Goal: Information Seeking & Learning: Check status

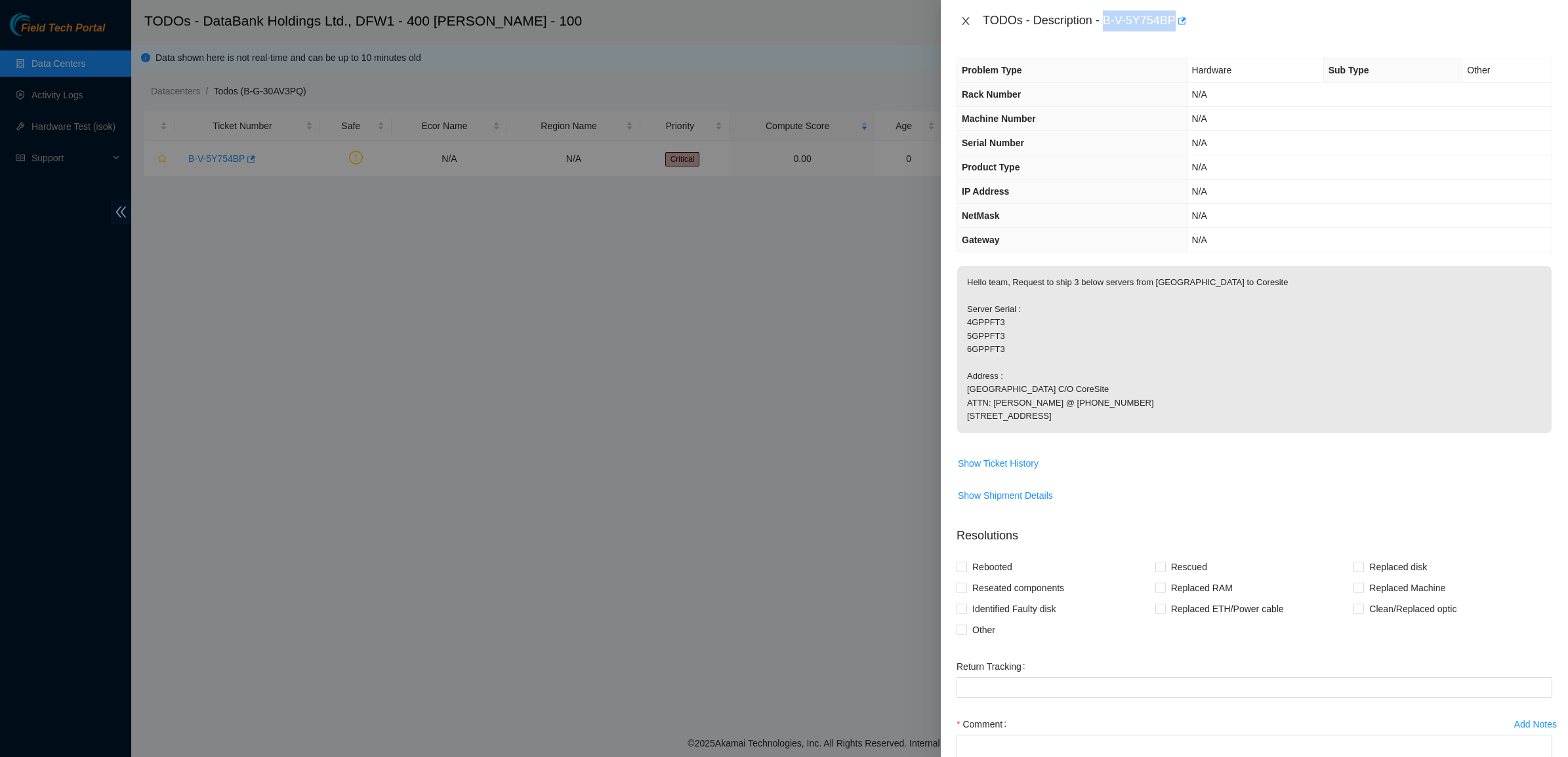
click at [966, 18] on icon "close" at bounding box center [966, 21] width 11 height 11
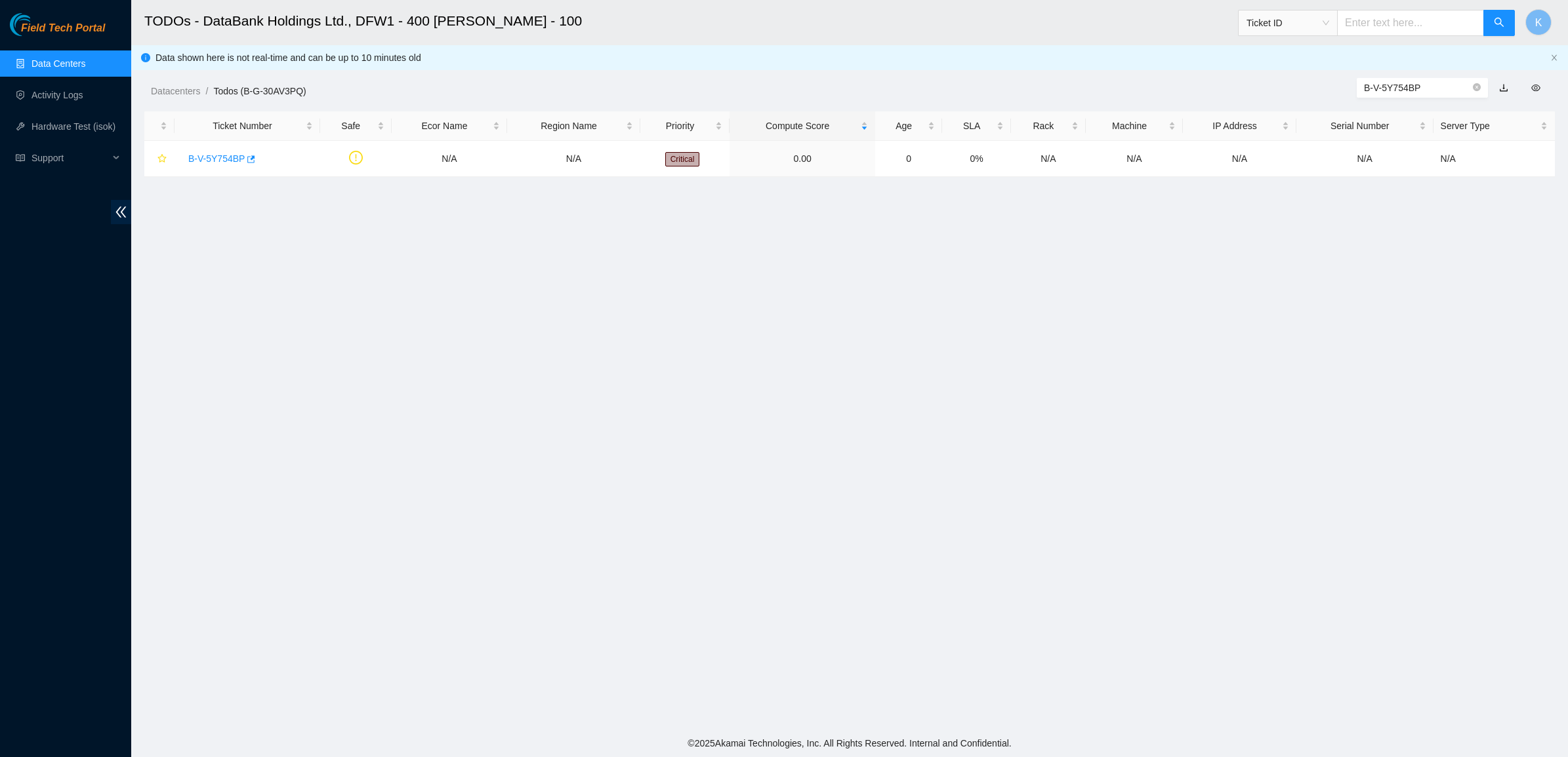
click at [67, 60] on link "Data Centers" at bounding box center [58, 64] width 53 height 11
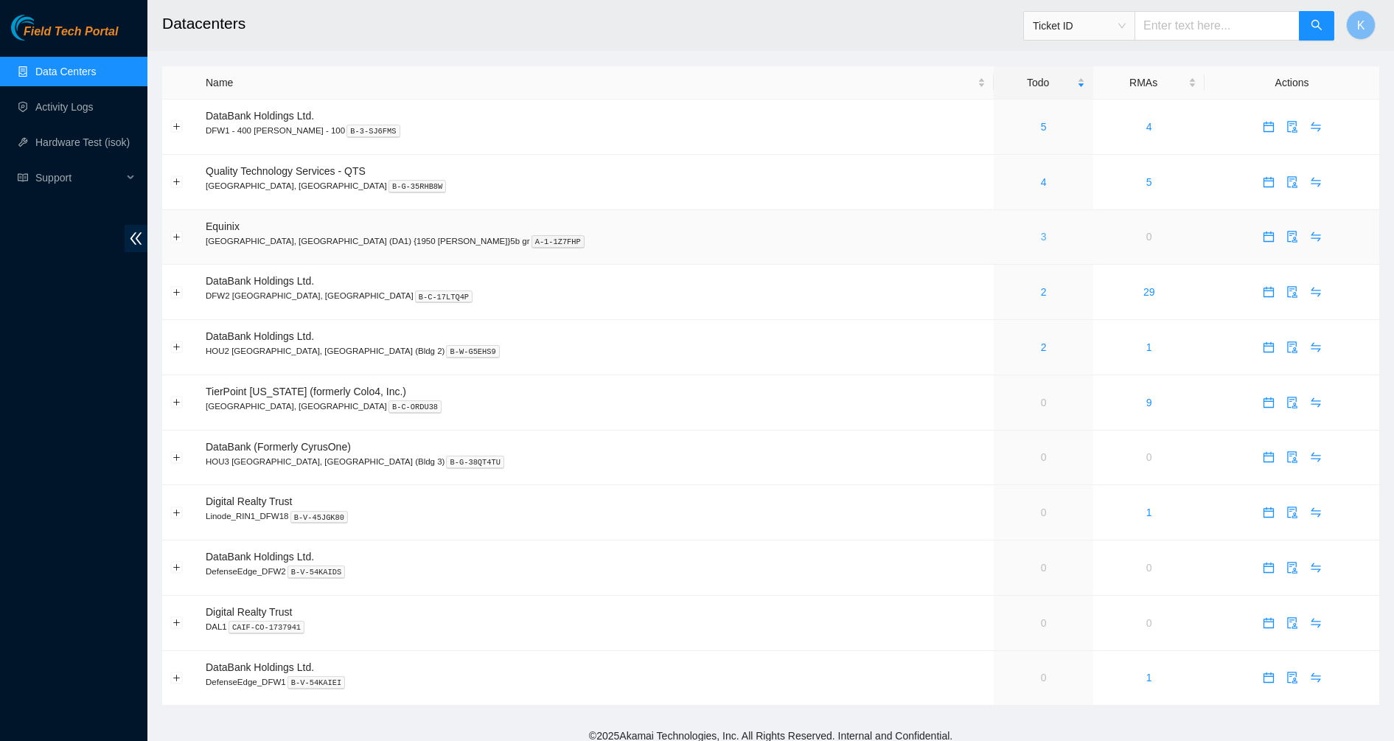
click at [1041, 235] on link "3" at bounding box center [1044, 237] width 6 height 12
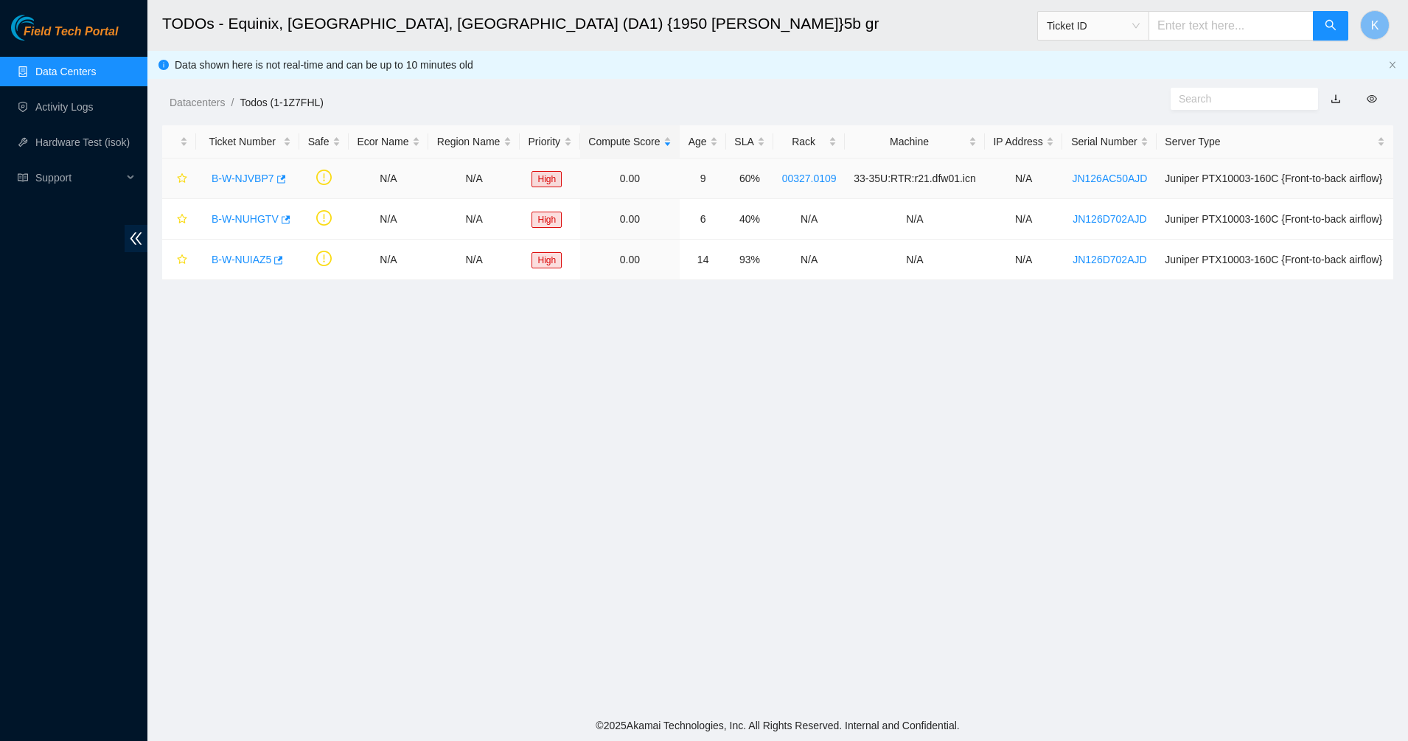
click at [255, 183] on link "B-W-NJVBP7" at bounding box center [243, 179] width 63 height 12
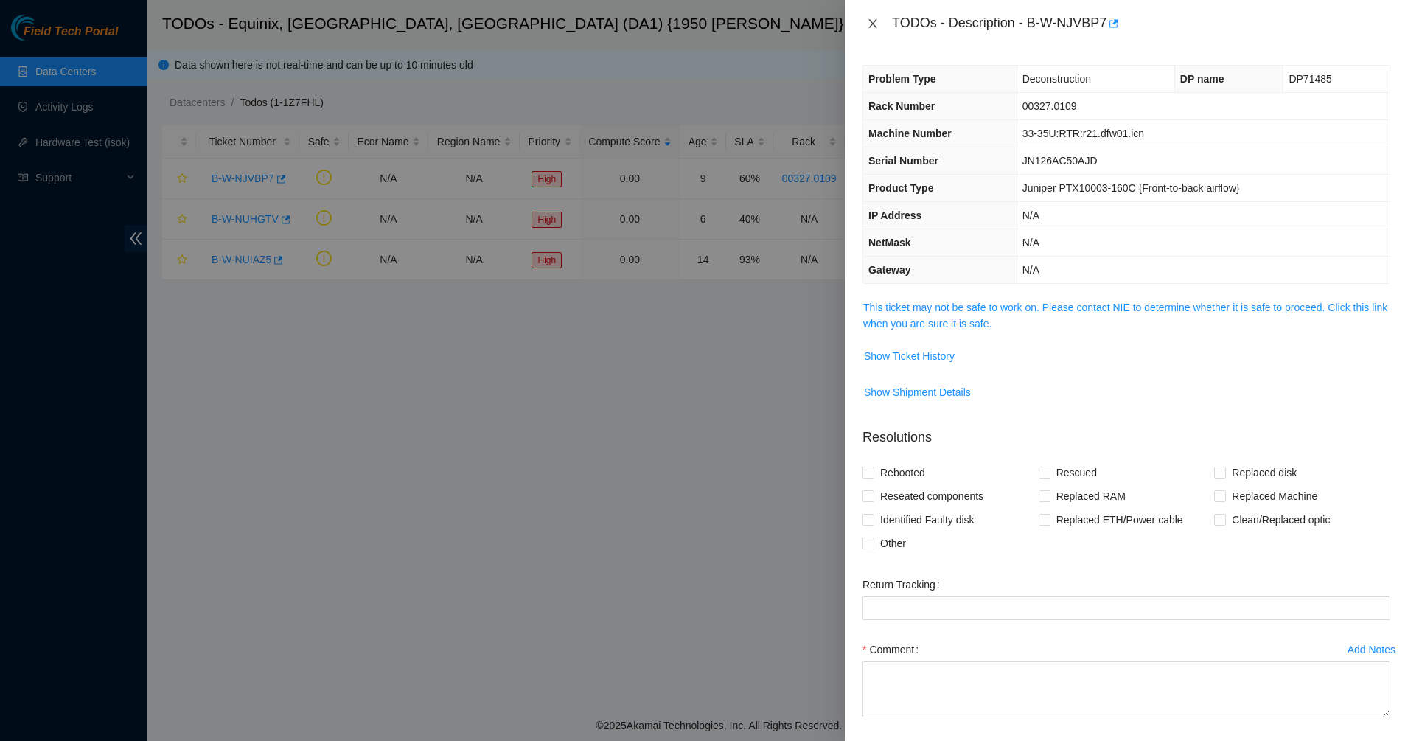
click at [869, 21] on icon "close" at bounding box center [873, 24] width 12 height 12
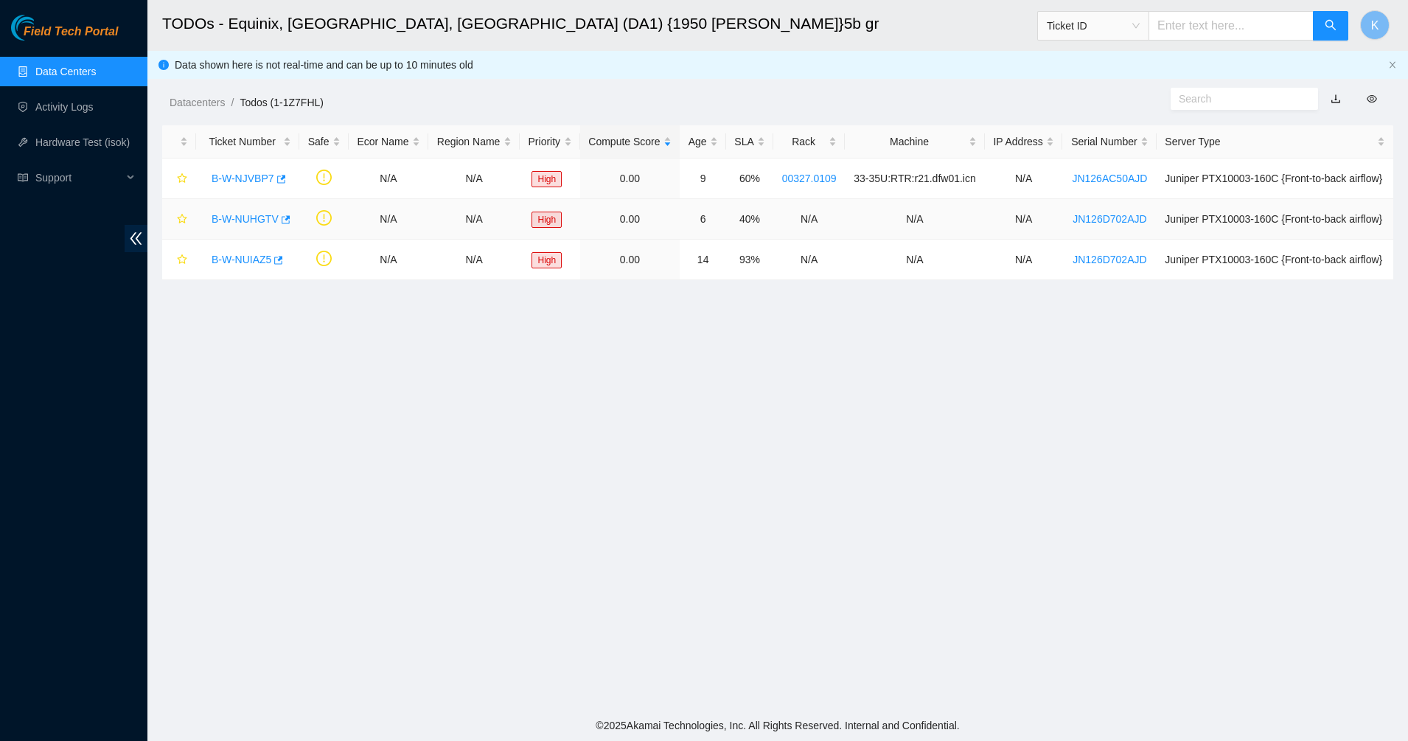
click at [249, 211] on div "B-W-NUHGTV" at bounding box center [247, 219] width 87 height 24
drag, startPoint x: 234, startPoint y: 219, endPoint x: 268, endPoint y: 219, distance: 33.9
click at [235, 219] on link "B-W-NUHGTV" at bounding box center [245, 219] width 67 height 12
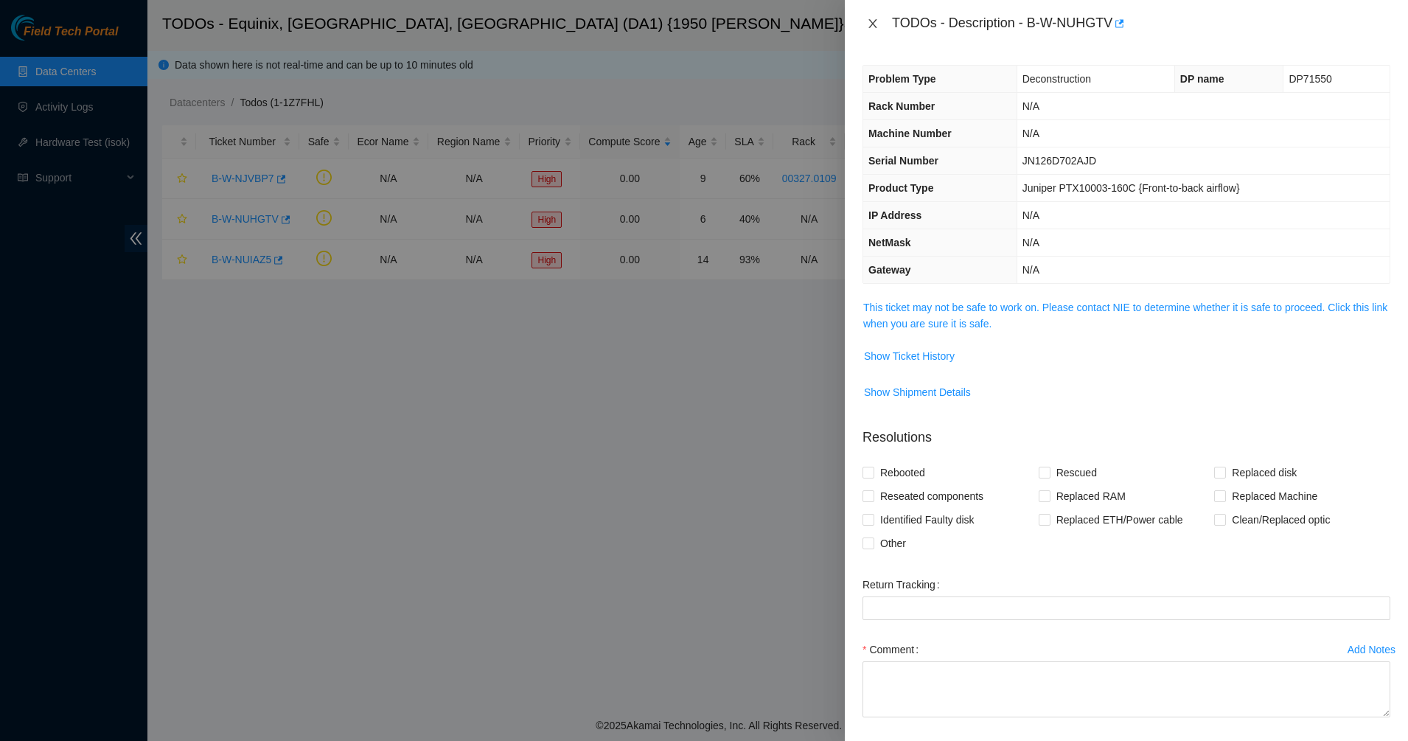
drag, startPoint x: 868, startPoint y: 21, endPoint x: 785, endPoint y: 57, distance: 90.1
click at [868, 19] on icon "close" at bounding box center [873, 24] width 12 height 12
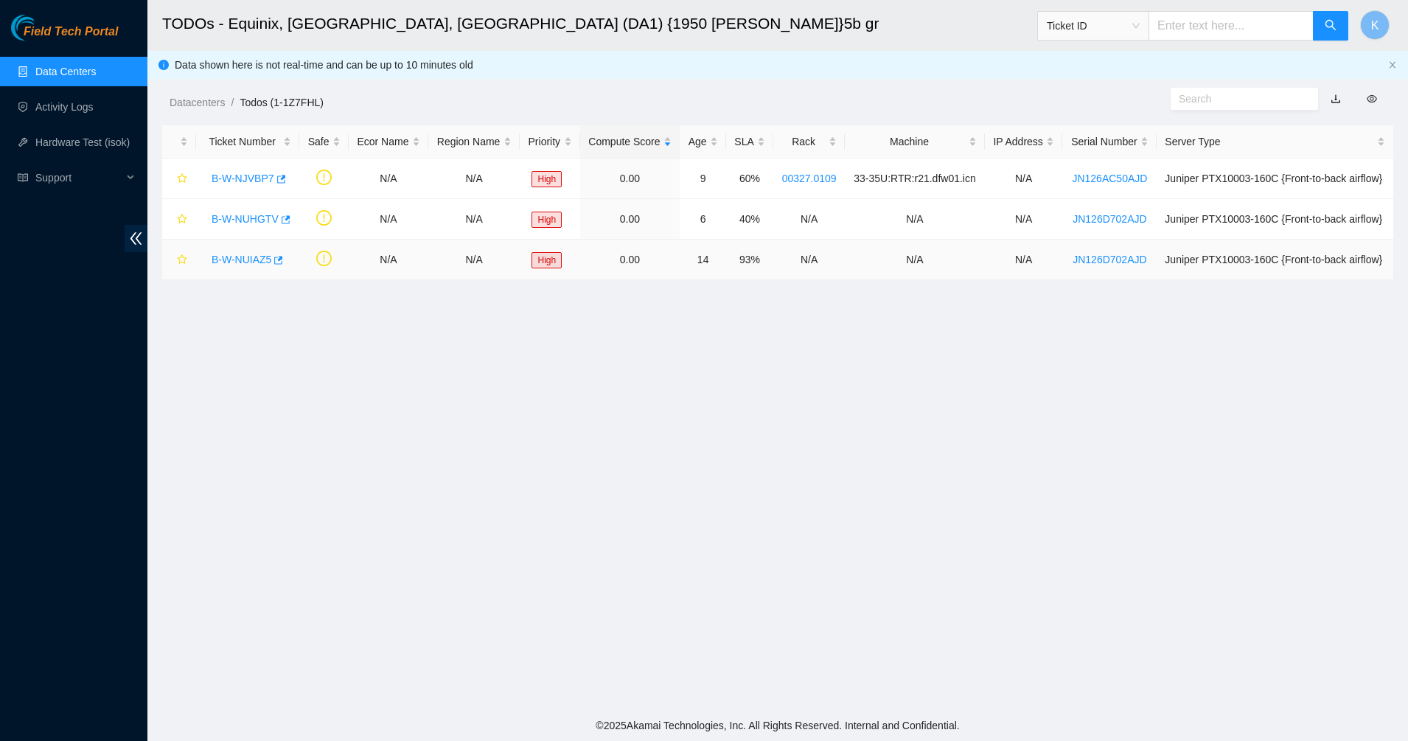
click at [256, 251] on div "B-W-NUIAZ5" at bounding box center [247, 260] width 87 height 24
click at [251, 257] on link "B-W-NUIAZ5" at bounding box center [242, 260] width 60 height 12
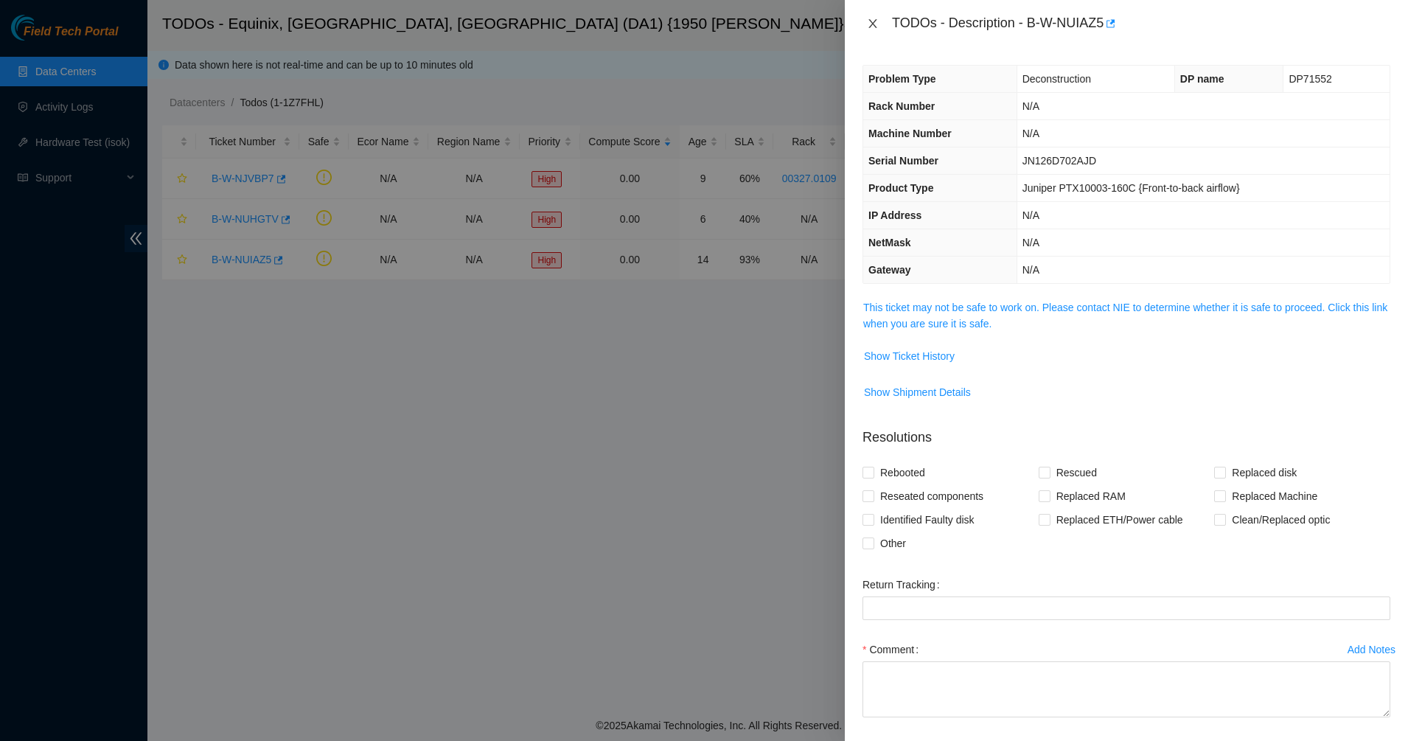
click at [871, 21] on icon "close" at bounding box center [873, 24] width 12 height 12
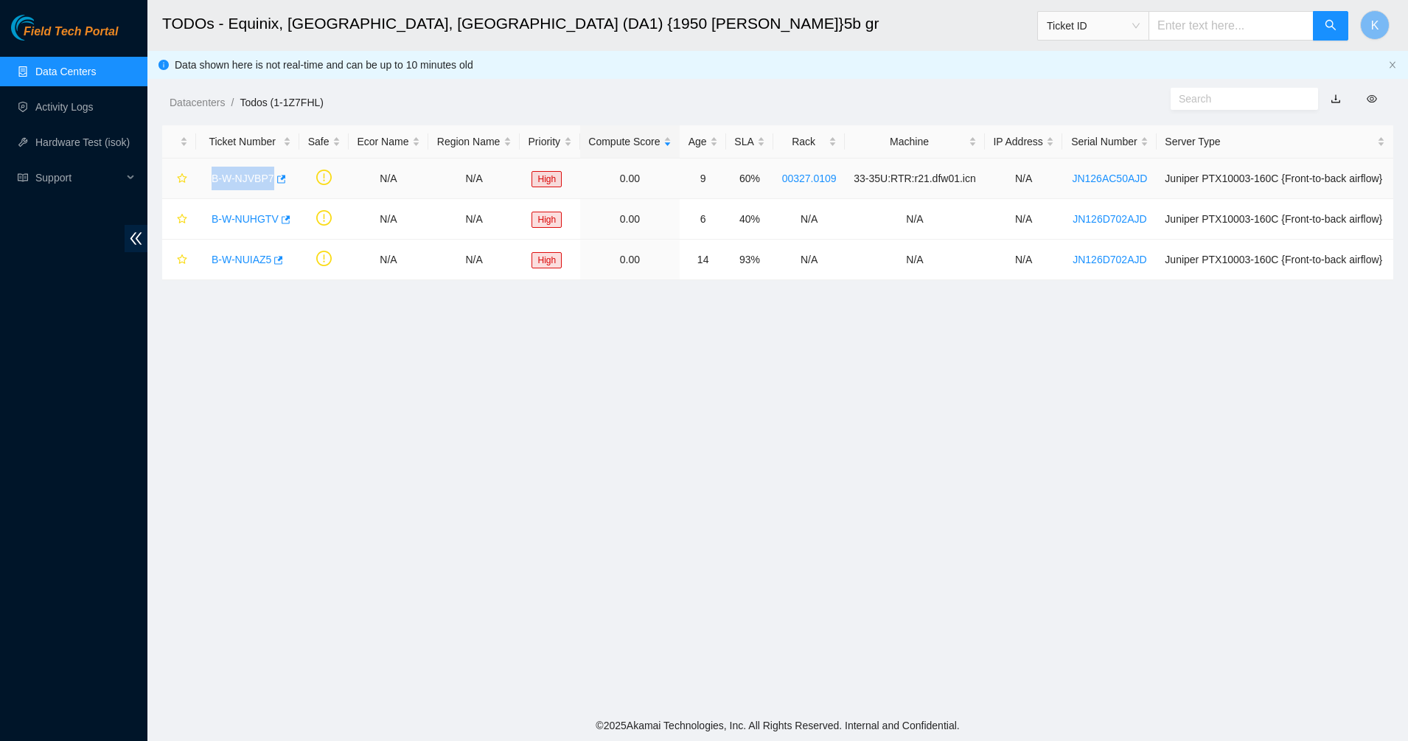
drag, startPoint x: 291, startPoint y: 176, endPoint x: 201, endPoint y: 179, distance: 90.7
click at [201, 179] on td "B-W-NJVBP7" at bounding box center [247, 179] width 103 height 41
copy link "B-W-NJVBP7"
drag, startPoint x: 297, startPoint y: 218, endPoint x: 190, endPoint y: 221, distance: 106.9
click at [195, 221] on tr "B-W-NUHGTV N/A N/A High 0.00 6 40% N/A N/A N/A JN126D702AJD Juniper PTX10003-16…" at bounding box center [777, 219] width 1231 height 41
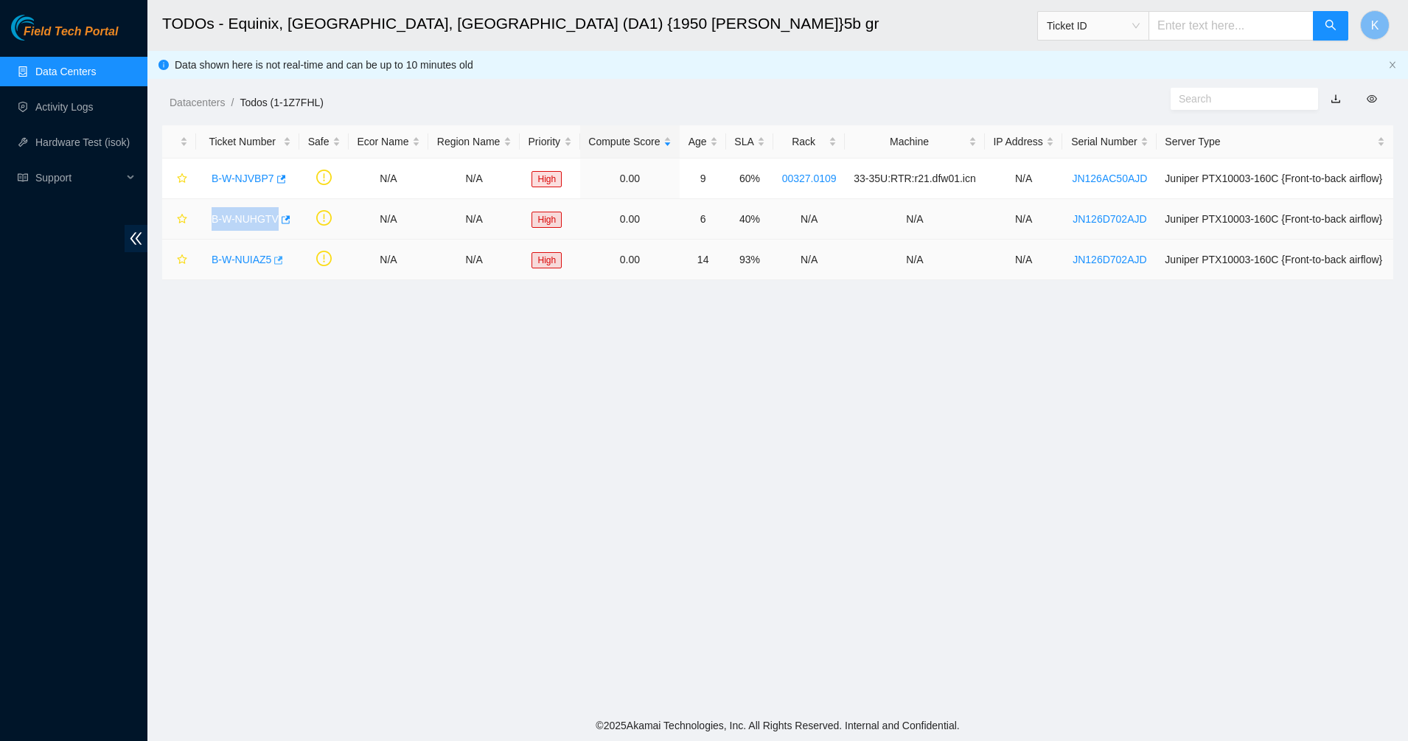
copy link "B-W-NUHGTV"
drag, startPoint x: 297, startPoint y: 260, endPoint x: 201, endPoint y: 268, distance: 96.9
click at [201, 268] on tr "B-W-NUIAZ5 N/A N/A High 0.00 14 93% N/A N/A N/A JN126D702AJD Juniper PTX10003-1…" at bounding box center [777, 260] width 1231 height 41
copy tr "B-W-NUIAZ5"
click at [568, 487] on main "TODOs - Equinix, Dallas, TX (DA1) {1950 N. Stemmons}5b gr Ticket ID K Data show…" at bounding box center [777, 355] width 1261 height 710
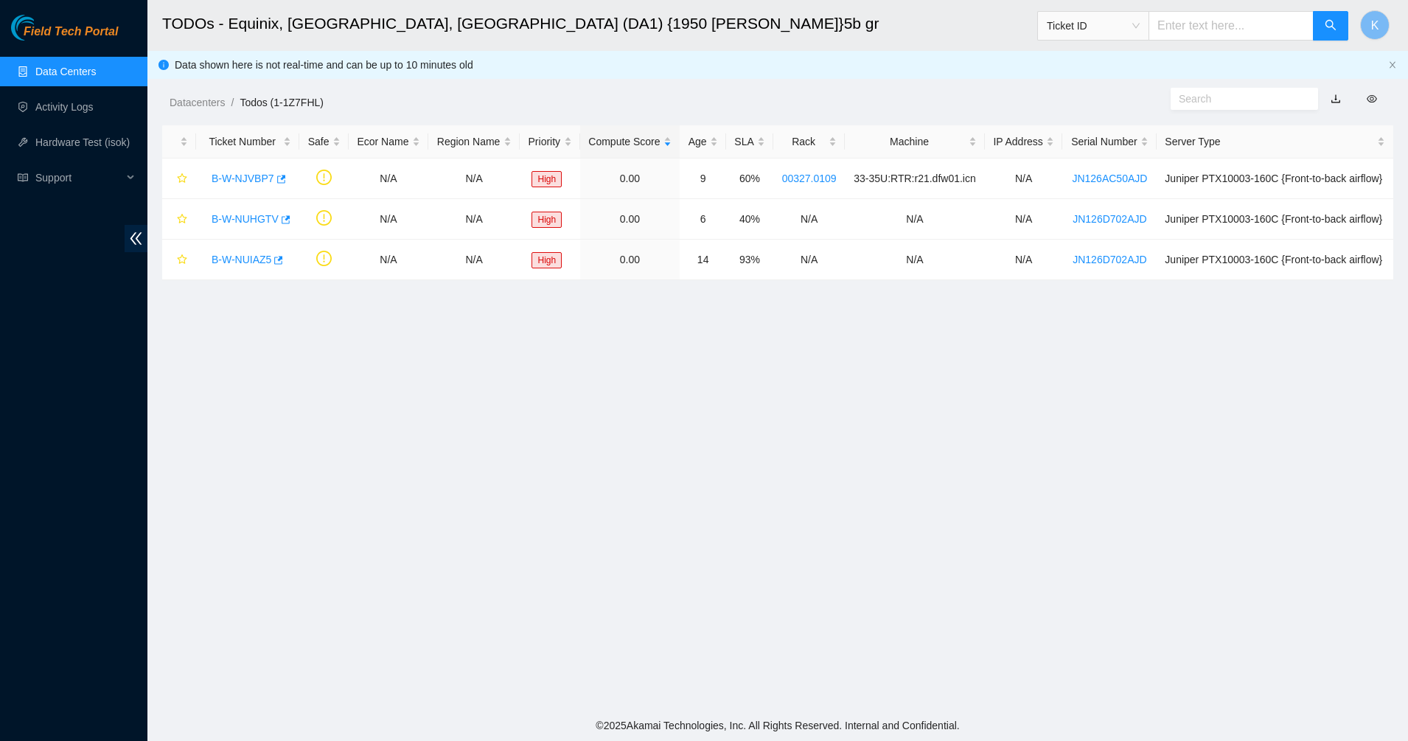
click at [365, 363] on main "TODOs - Equinix, Dallas, TX (DA1) {1950 N. Stemmons}5b gr Ticket ID K Data show…" at bounding box center [777, 355] width 1261 height 710
click at [62, 69] on link "Data Centers" at bounding box center [65, 72] width 60 height 12
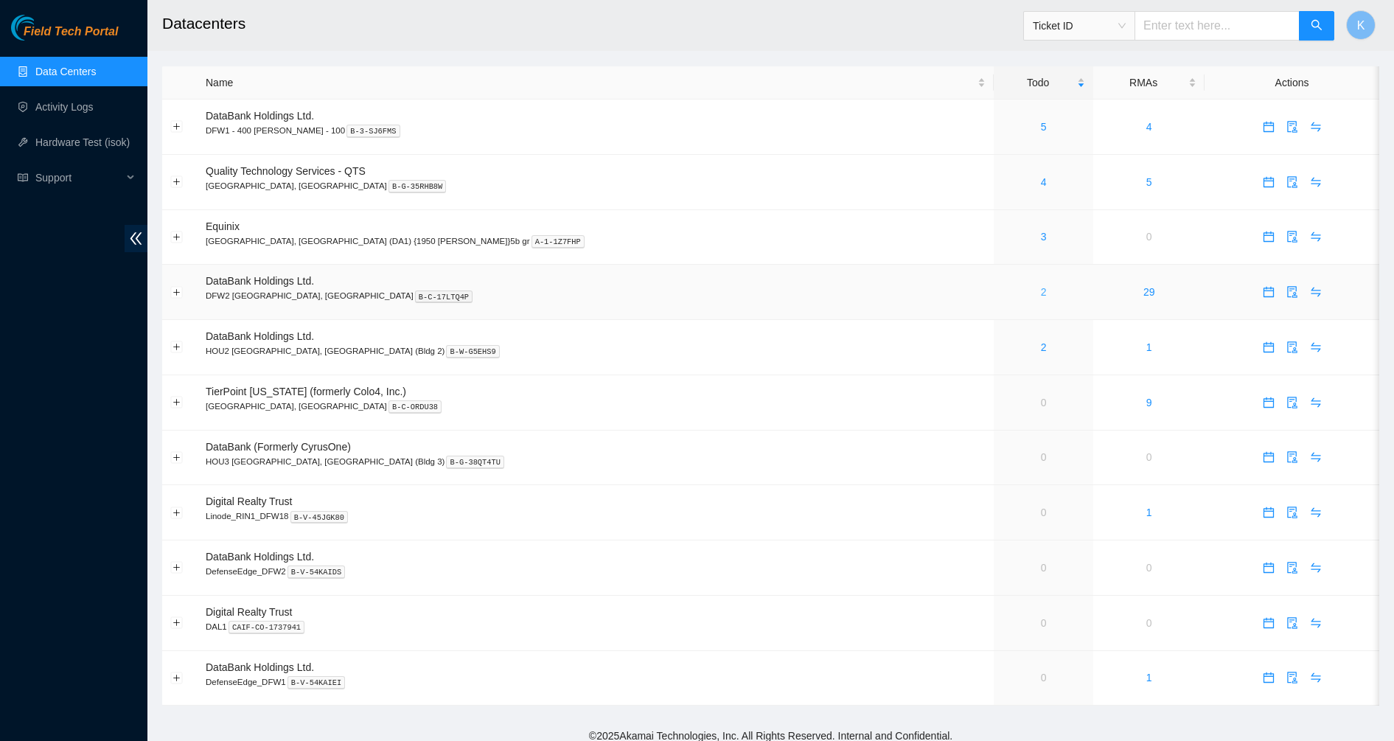
click at [1041, 296] on link "2" at bounding box center [1044, 292] width 6 height 12
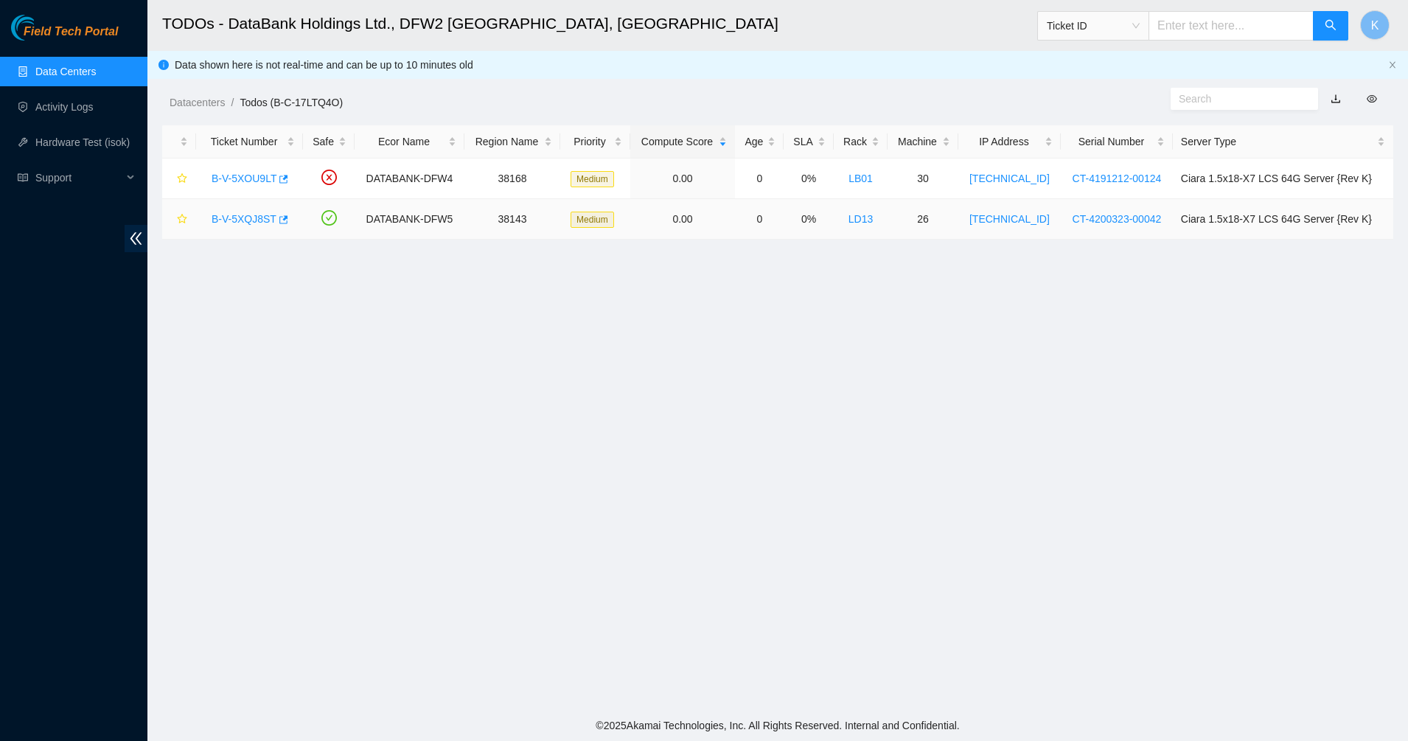
click at [251, 218] on link "B-V-5XQJ8ST" at bounding box center [244, 219] width 65 height 12
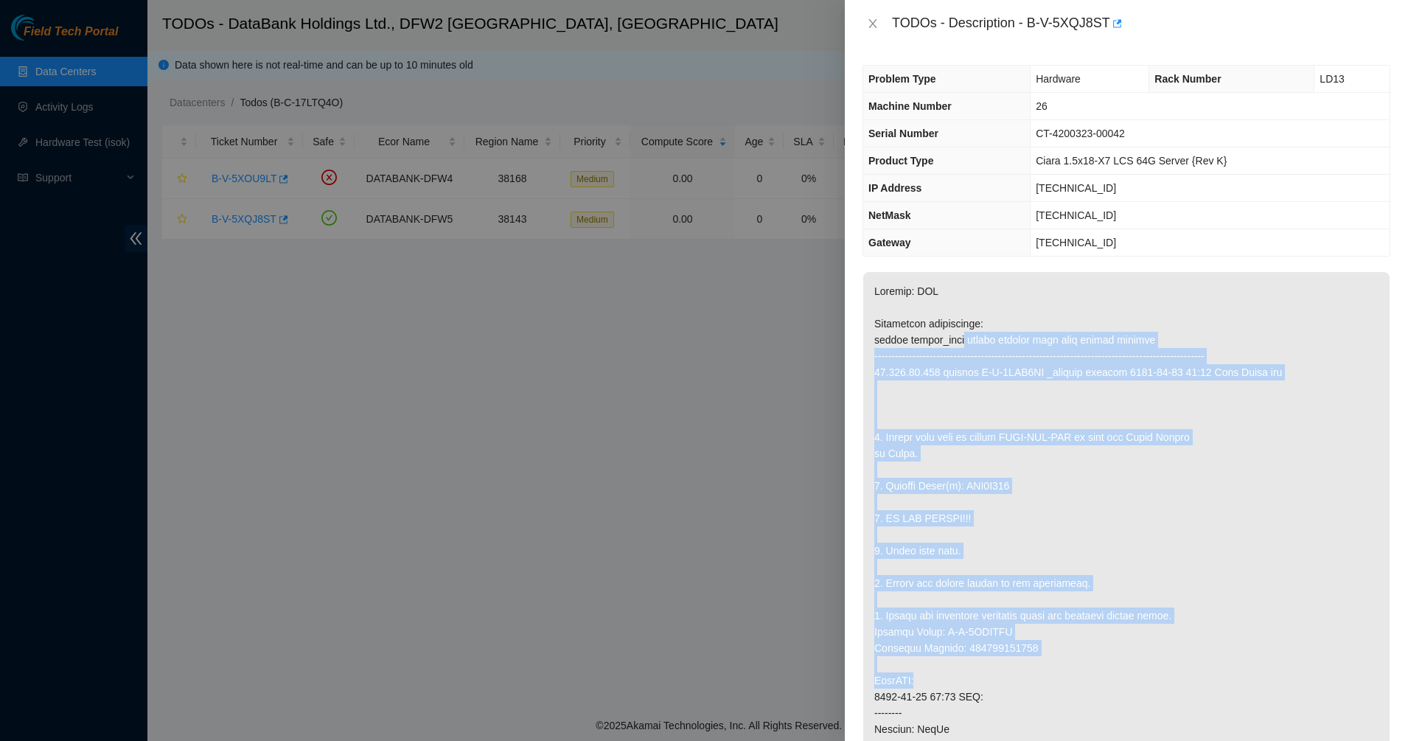
drag, startPoint x: 1129, startPoint y: 655, endPoint x: 1138, endPoint y: 686, distance: 32.0
click at [1138, 686] on p at bounding box center [1126, 680] width 526 height 817
click at [1137, 686] on p at bounding box center [1126, 680] width 526 height 817
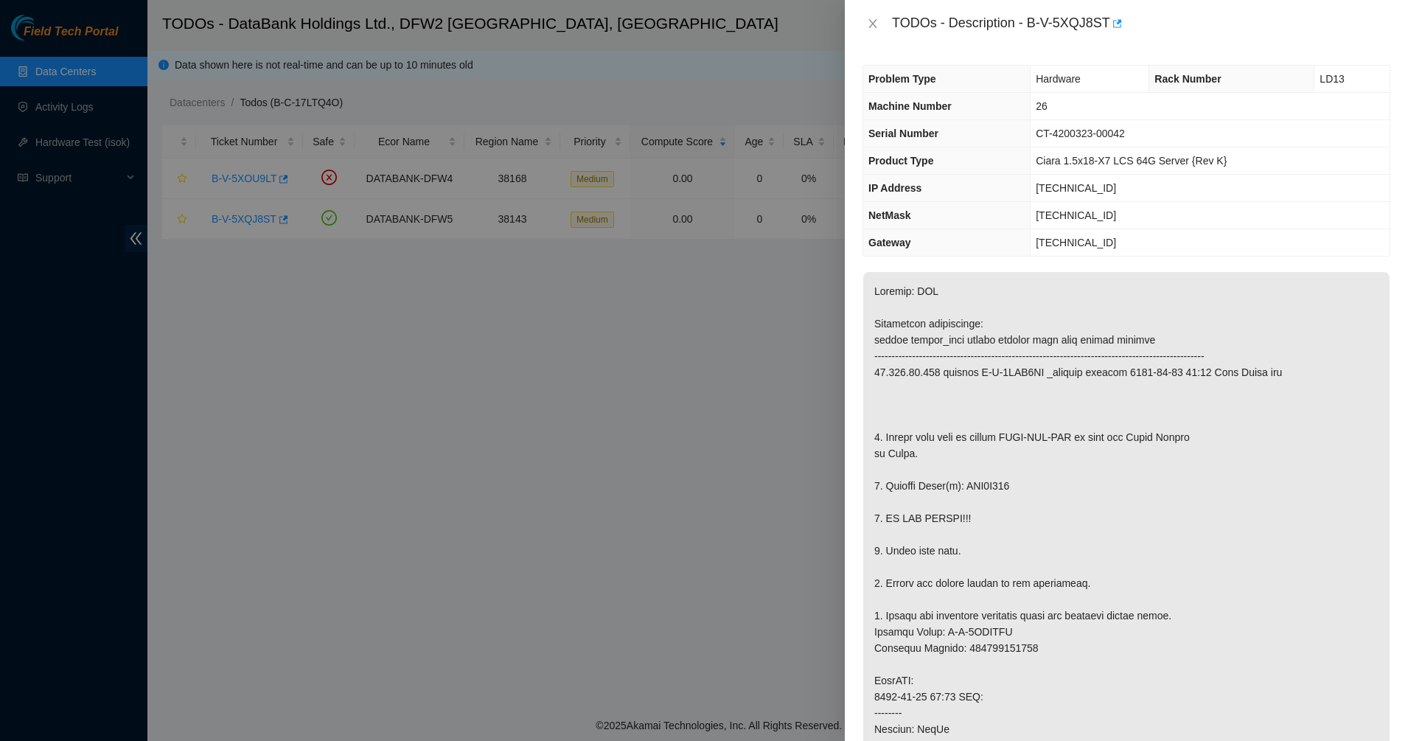
scroll to position [461, 0]
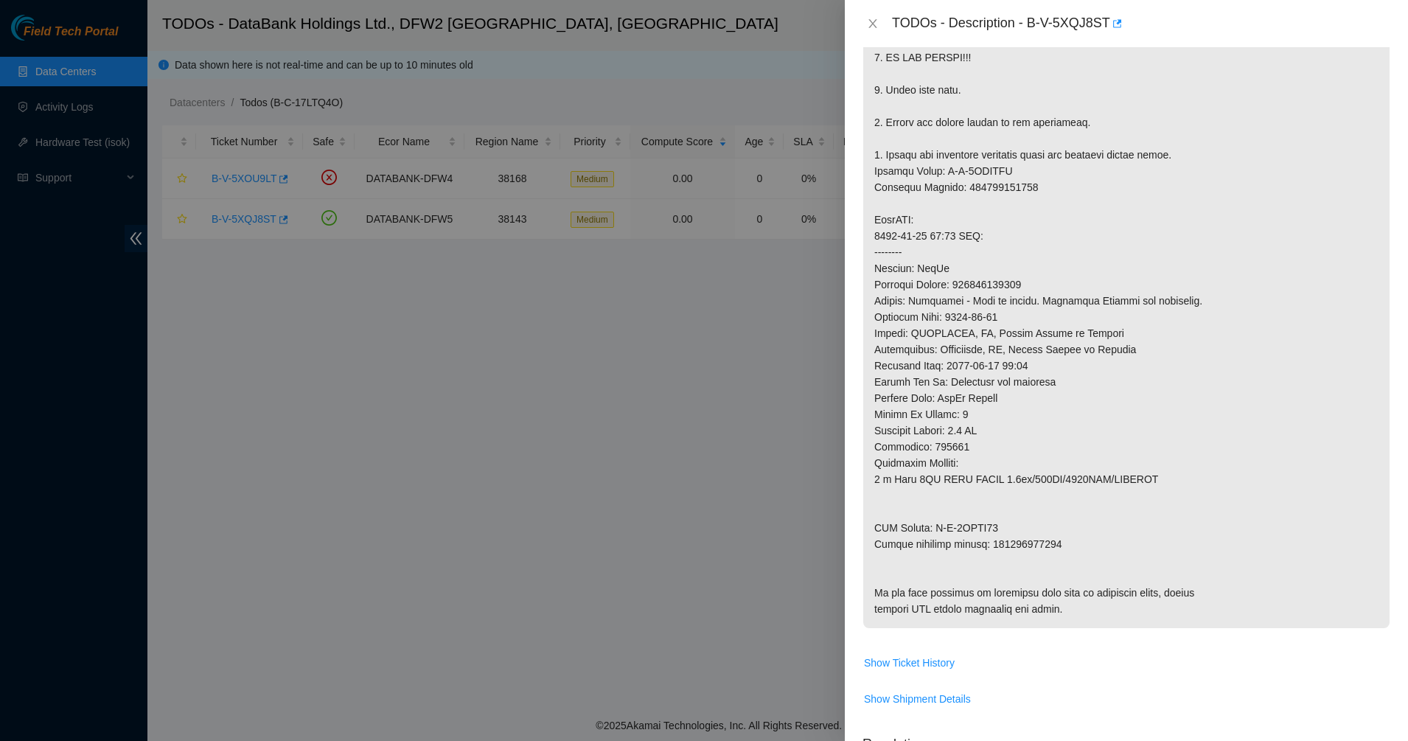
click at [920, 347] on p at bounding box center [1126, 219] width 526 height 817
click at [871, 28] on icon "close" at bounding box center [873, 24] width 12 height 12
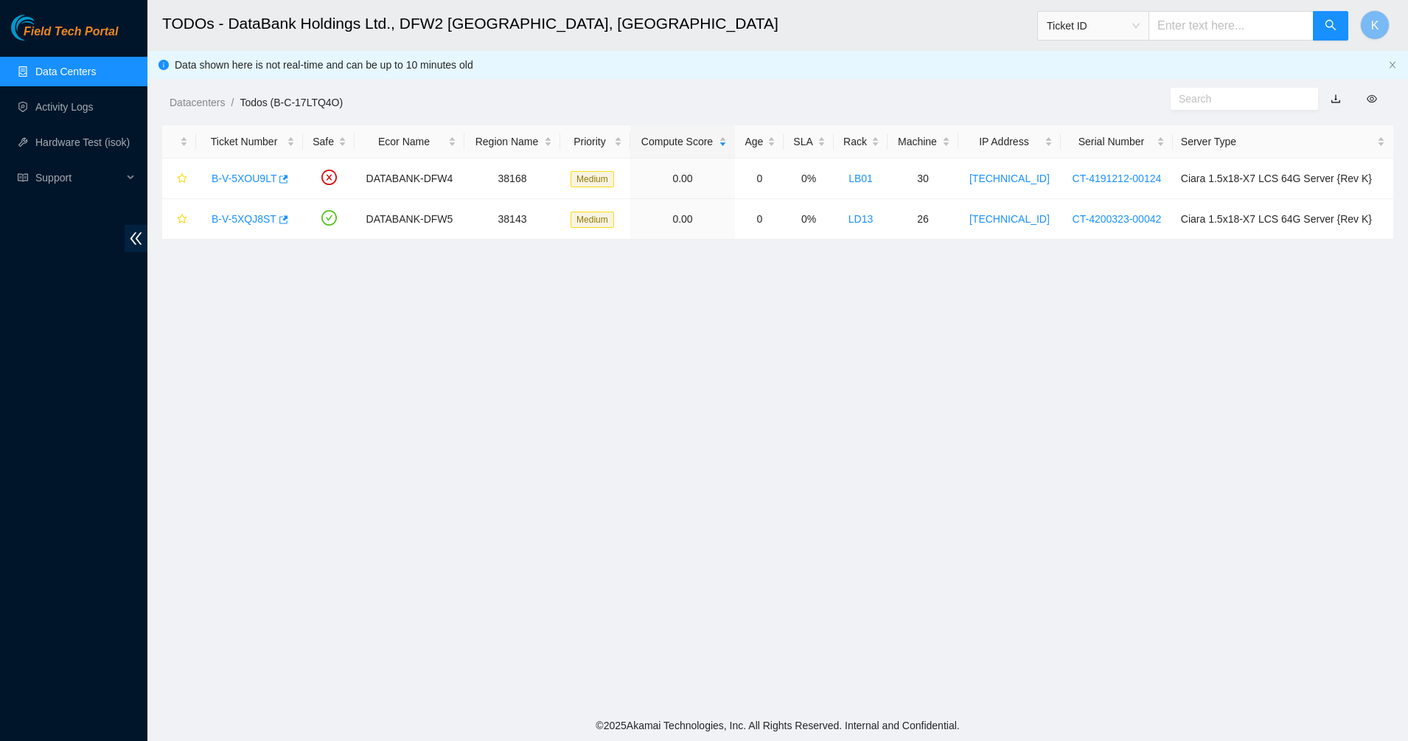
click at [685, 370] on body "Field Tech Portal Data Centers Activity Logs Hardware Test (isok) Support TODOs…" at bounding box center [704, 370] width 1408 height 741
click at [256, 174] on link "B-V-5XOU9LT" at bounding box center [244, 179] width 65 height 12
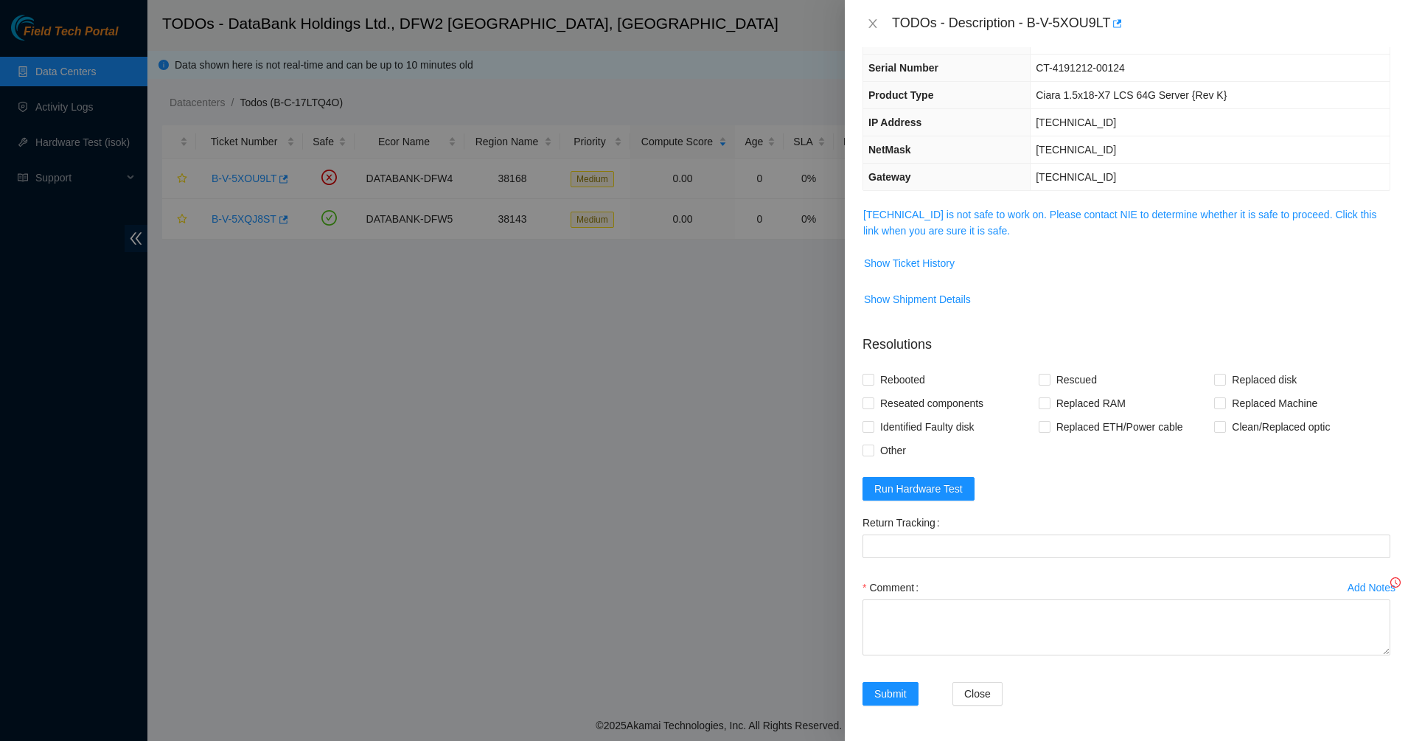
scroll to position [93, 0]
click at [933, 257] on span "Show Ticket History" at bounding box center [909, 263] width 91 height 16
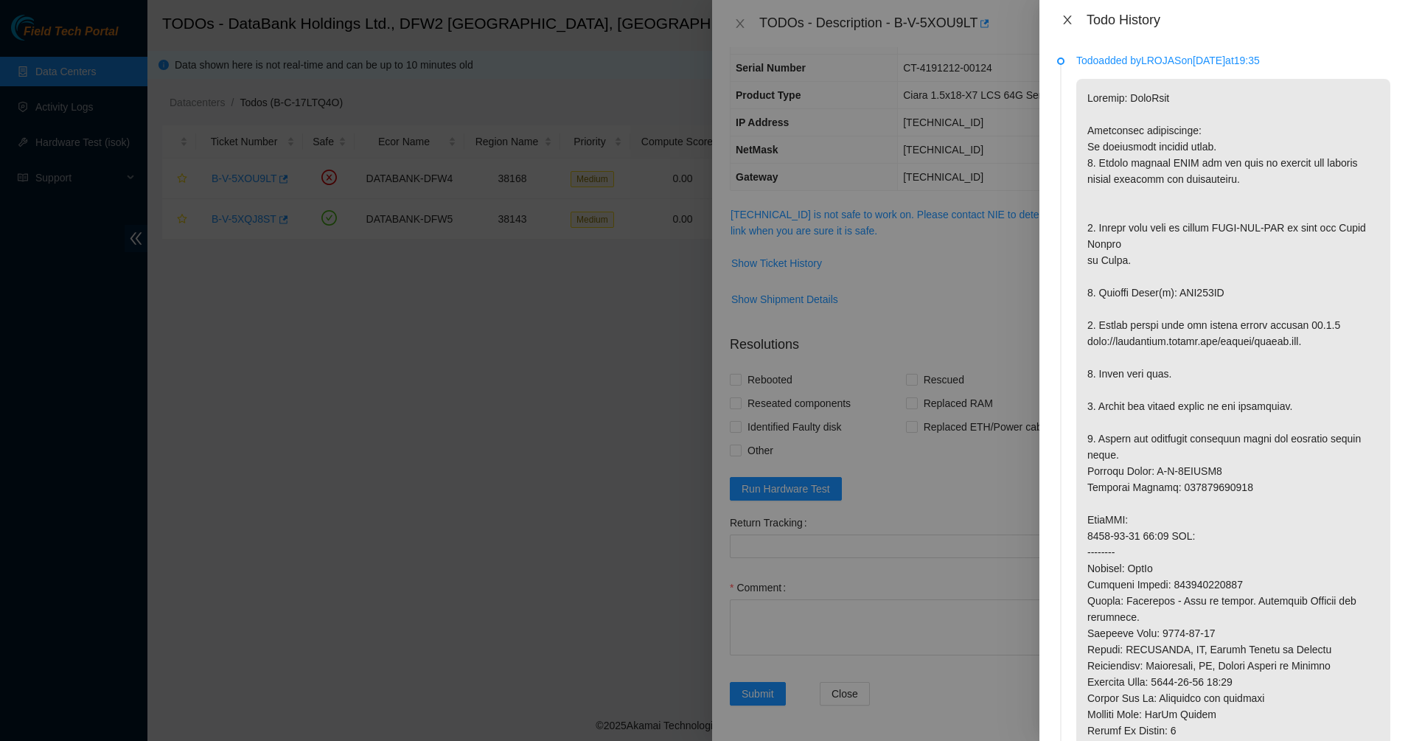
click at [1060, 15] on button "Close" at bounding box center [1067, 20] width 21 height 14
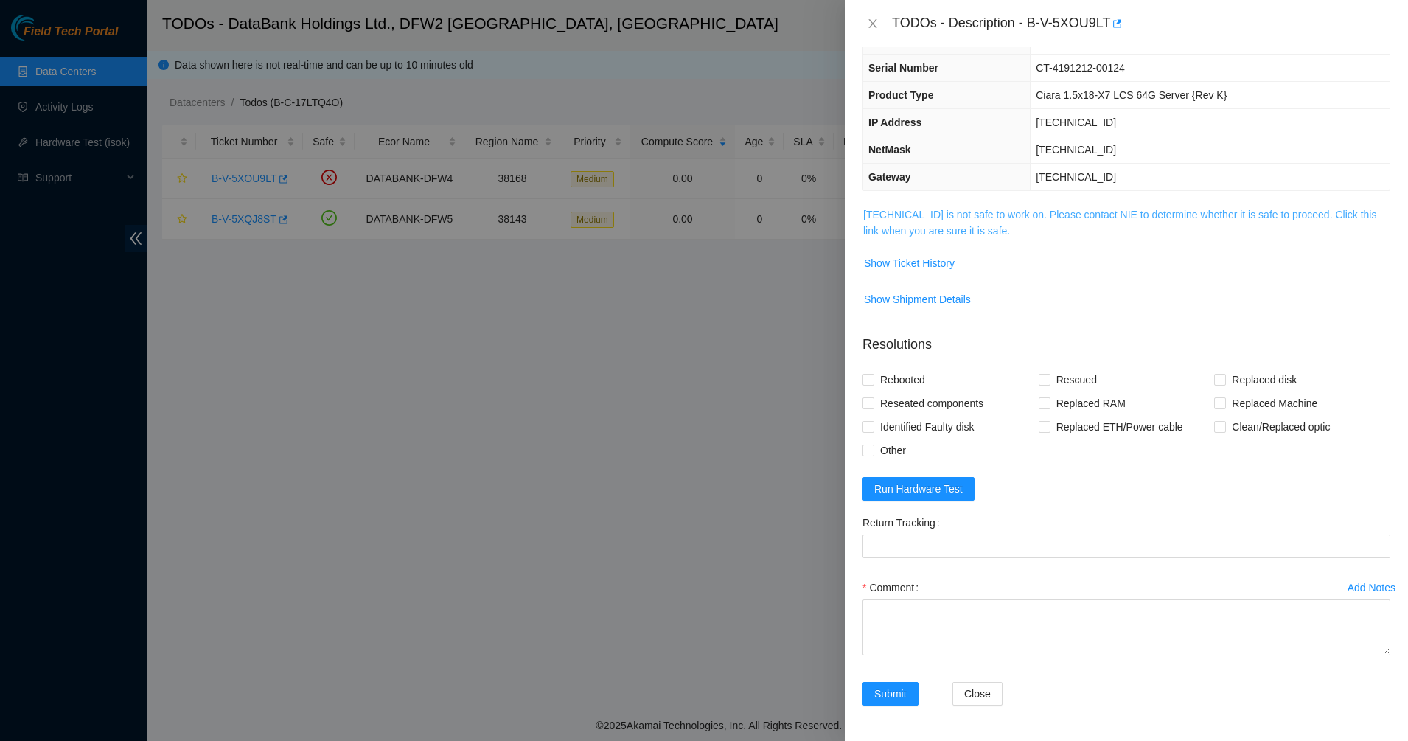
click at [911, 220] on link "[TECHNICAL_ID] is not safe to work on. Please contact NIE to determine whether …" at bounding box center [1119, 223] width 513 height 28
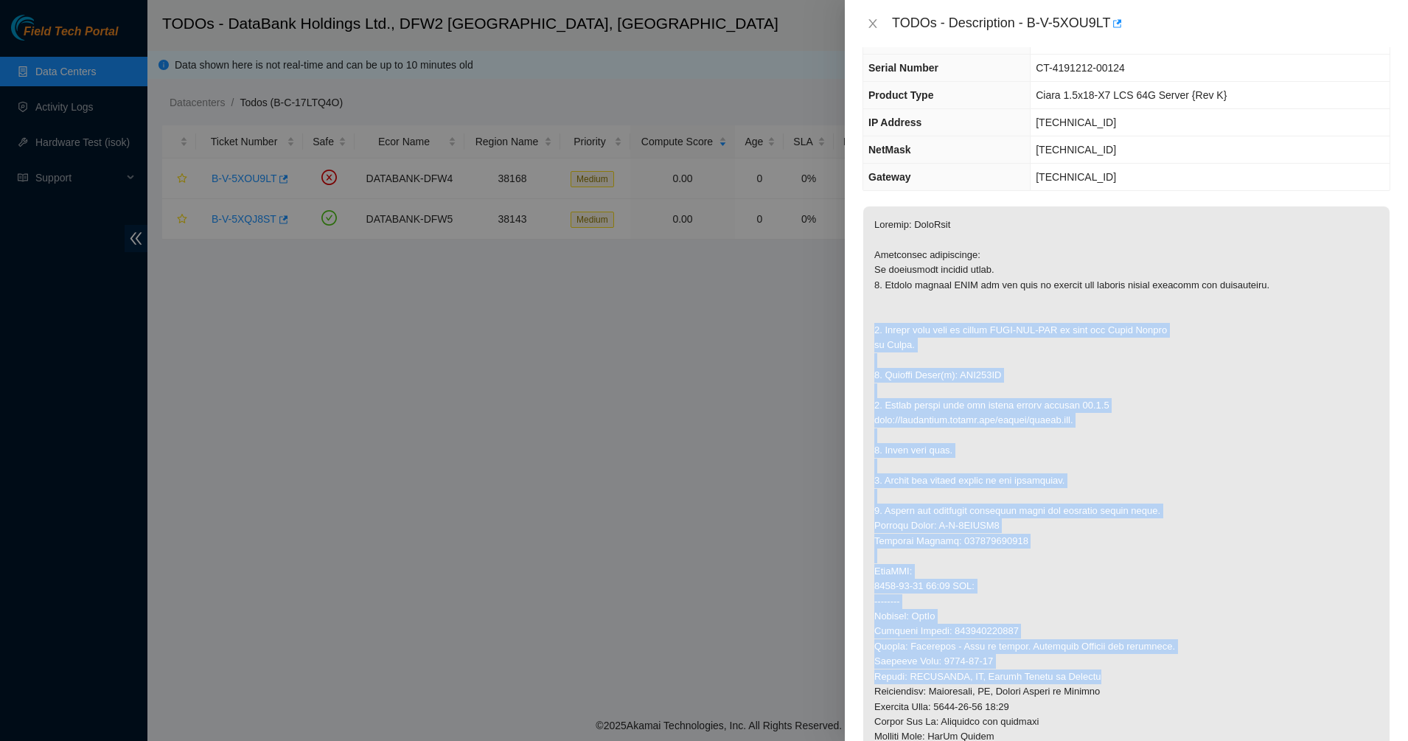
click at [1148, 697] on p at bounding box center [1126, 578] width 526 height 745
drag, startPoint x: 1140, startPoint y: 693, endPoint x: 1107, endPoint y: 689, distance: 34.2
click at [1140, 693] on p at bounding box center [1126, 578] width 526 height 745
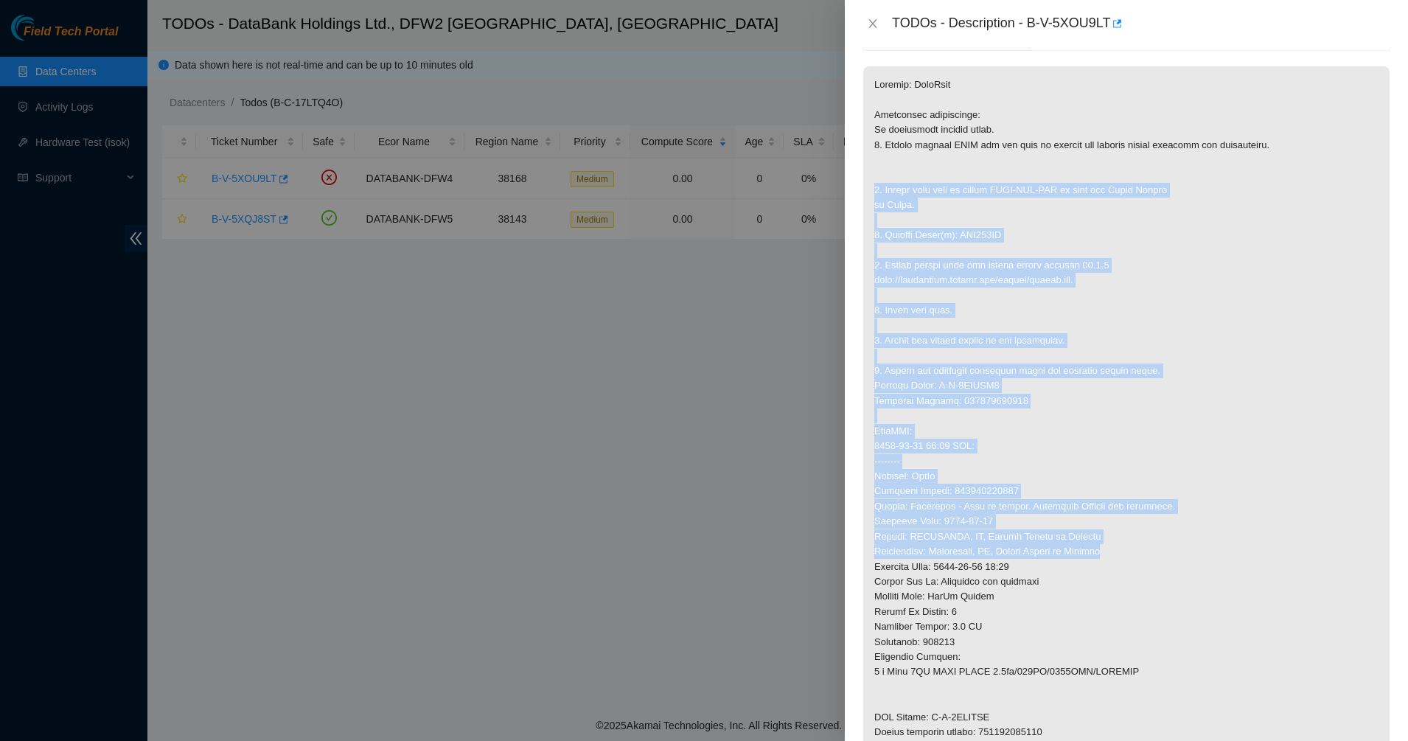
scroll to position [461, 0]
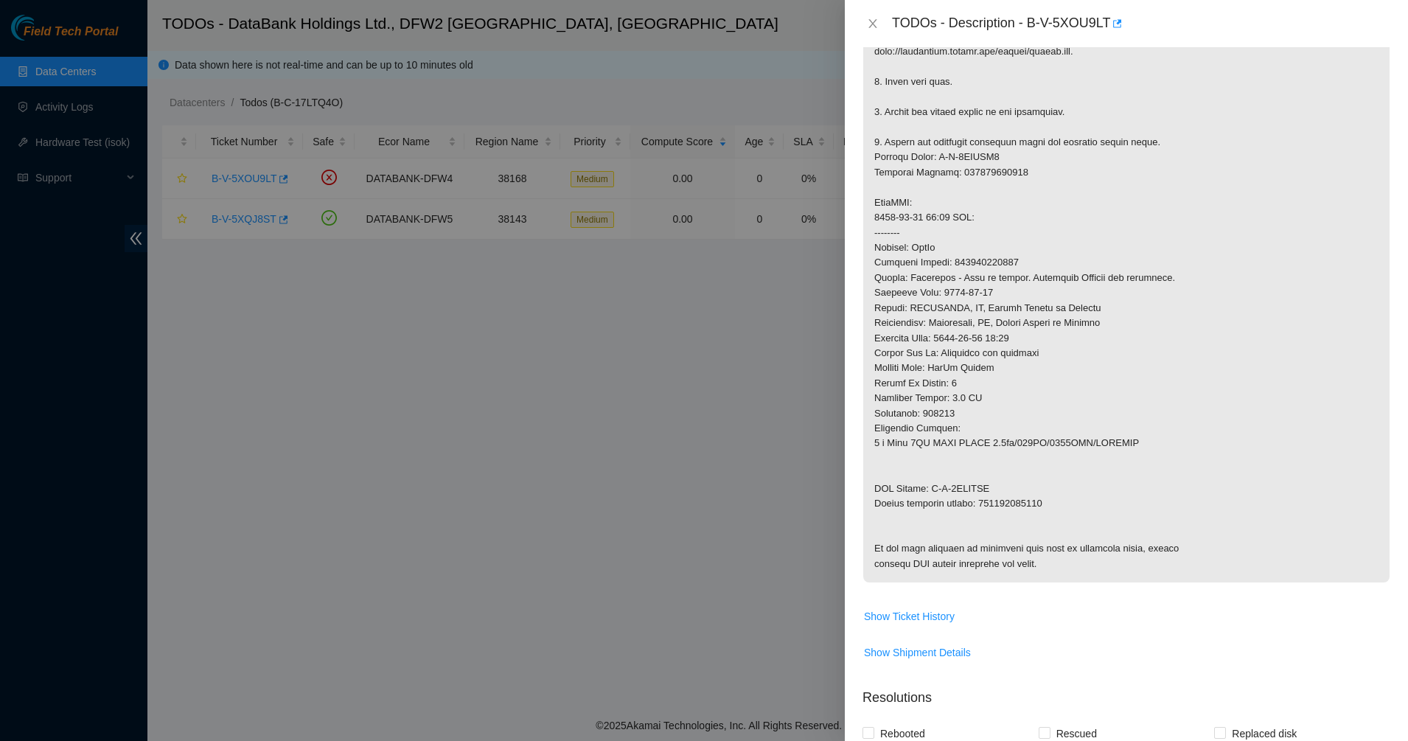
click at [1002, 436] on p at bounding box center [1126, 210] width 526 height 745
drag, startPoint x: 1111, startPoint y: 580, endPoint x: 1118, endPoint y: 591, distance: 12.7
click at [1118, 582] on p at bounding box center [1126, 210] width 526 height 745
drag, startPoint x: 929, startPoint y: 353, endPoint x: 915, endPoint y: 325, distance: 31.3
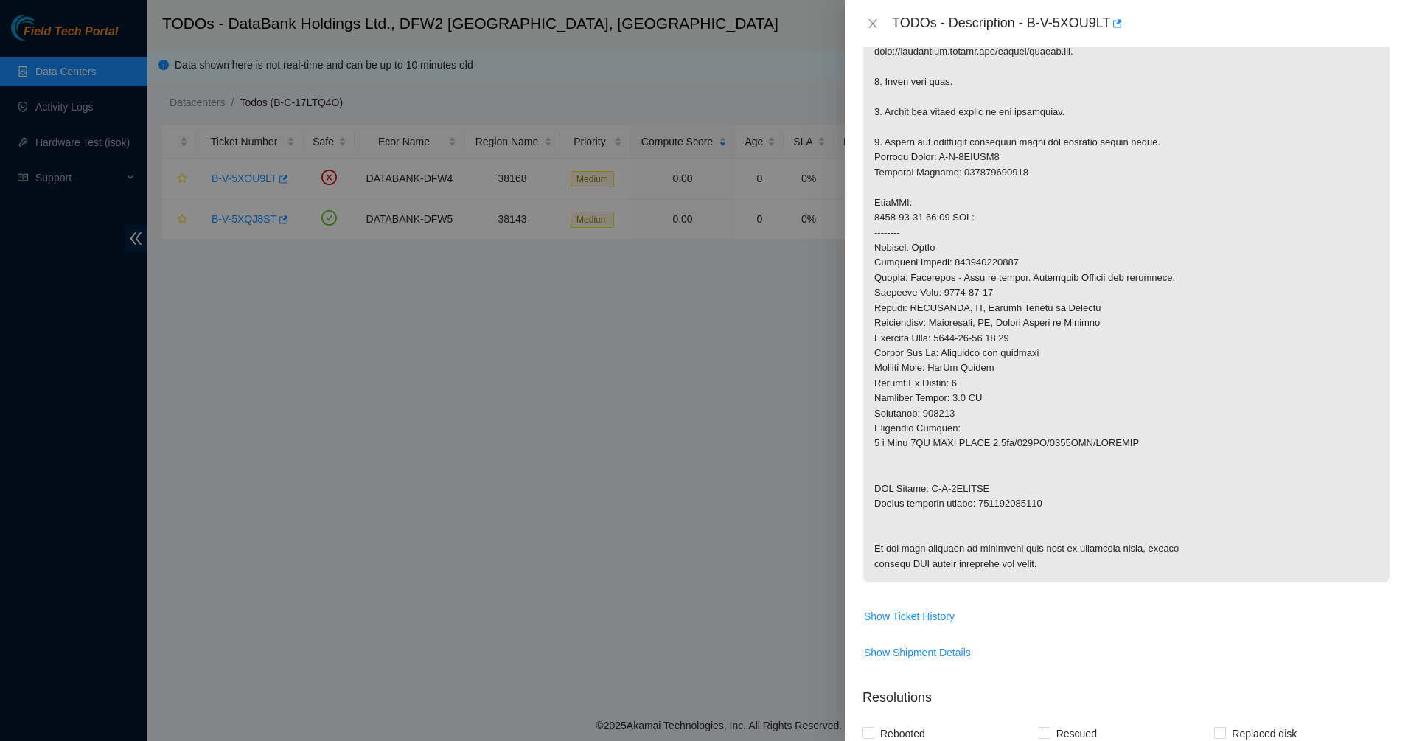
click at [916, 327] on p at bounding box center [1126, 210] width 526 height 745
click at [915, 324] on p at bounding box center [1126, 210] width 526 height 745
drag, startPoint x: 946, startPoint y: 348, endPoint x: 1115, endPoint y: 593, distance: 298.4
click at [1115, 582] on p at bounding box center [1126, 210] width 526 height 745
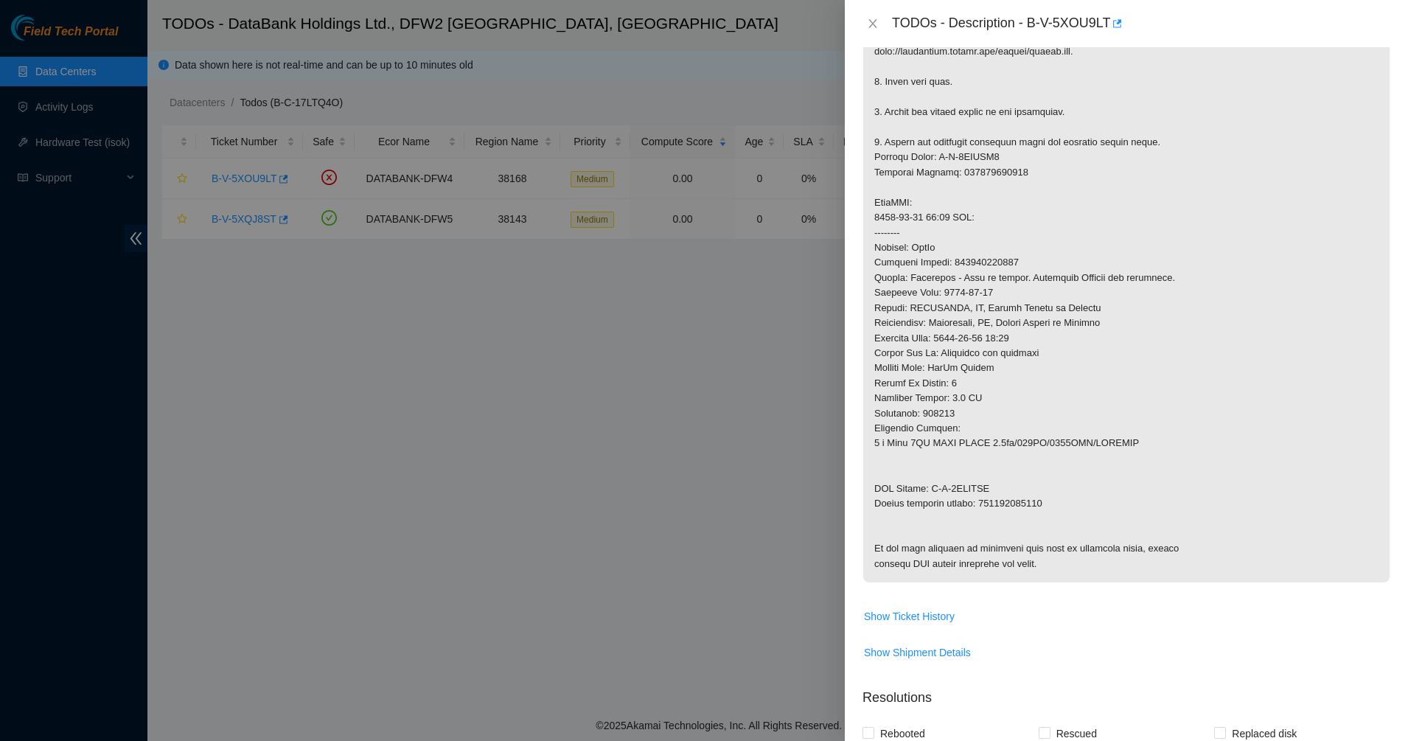
drag, startPoint x: 1115, startPoint y: 593, endPoint x: 857, endPoint y: 202, distance: 469.3
click at [859, 206] on div "Problem Type Hardware Sub Type Tier 1 - Secure Rack Number LB01 Machine Number …" at bounding box center [1126, 394] width 563 height 694
click at [857, 201] on div "Problem Type Hardware Sub Type Tier 1 - Secure Rack Number LB01 Machine Number …" at bounding box center [1126, 394] width 563 height 694
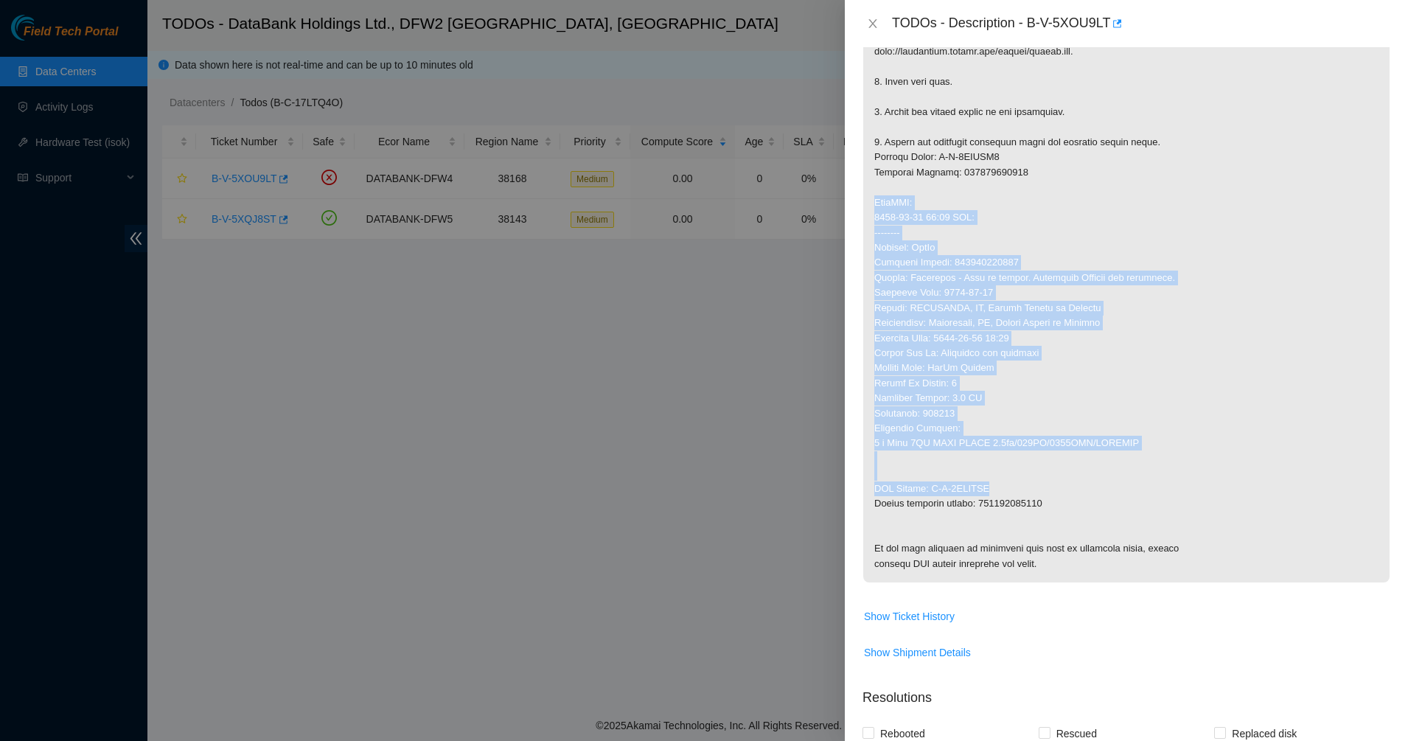
drag, startPoint x: 868, startPoint y: 209, endPoint x: 1094, endPoint y: 506, distance: 373.0
click at [1094, 504] on p at bounding box center [1126, 210] width 526 height 745
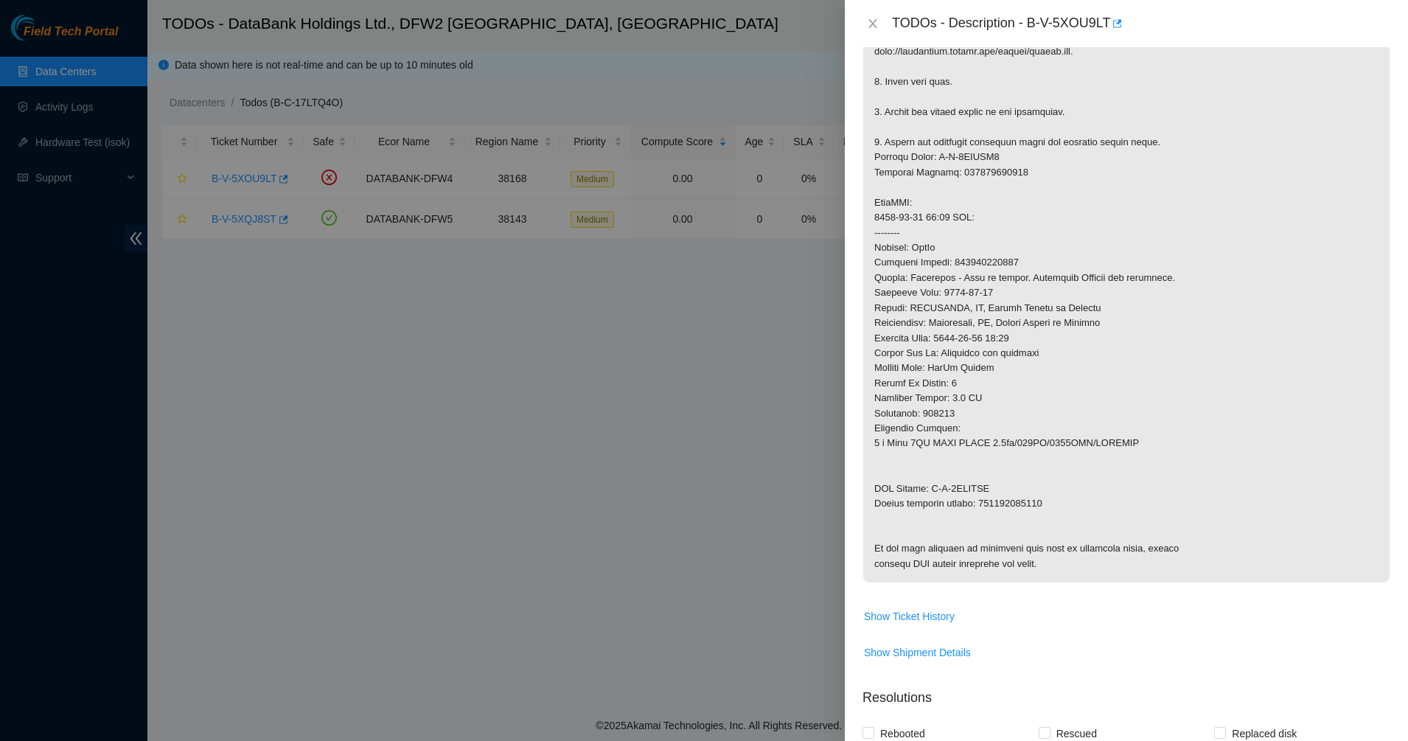
click at [1094, 518] on p at bounding box center [1126, 210] width 526 height 745
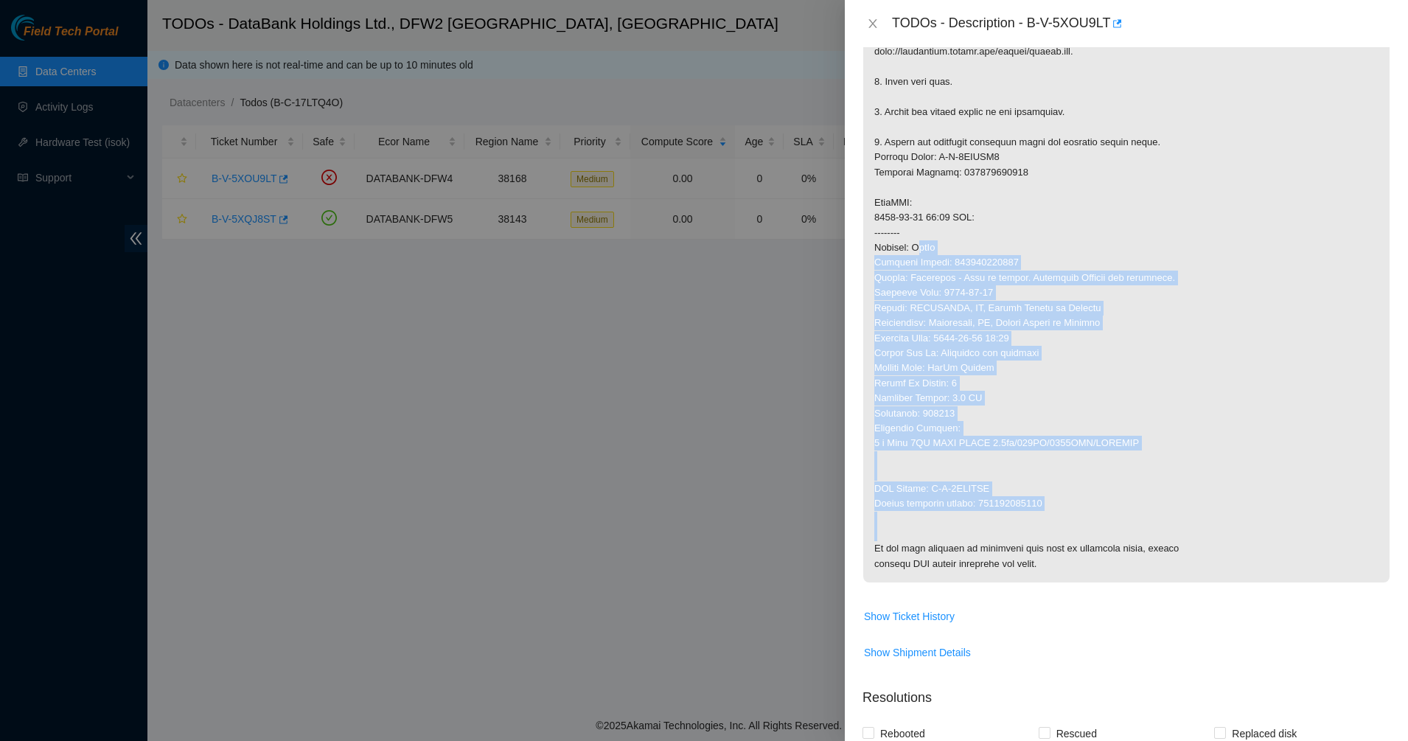
drag, startPoint x: 1096, startPoint y: 532, endPoint x: 905, endPoint y: 235, distance: 353.2
click at [909, 241] on p at bounding box center [1126, 210] width 526 height 745
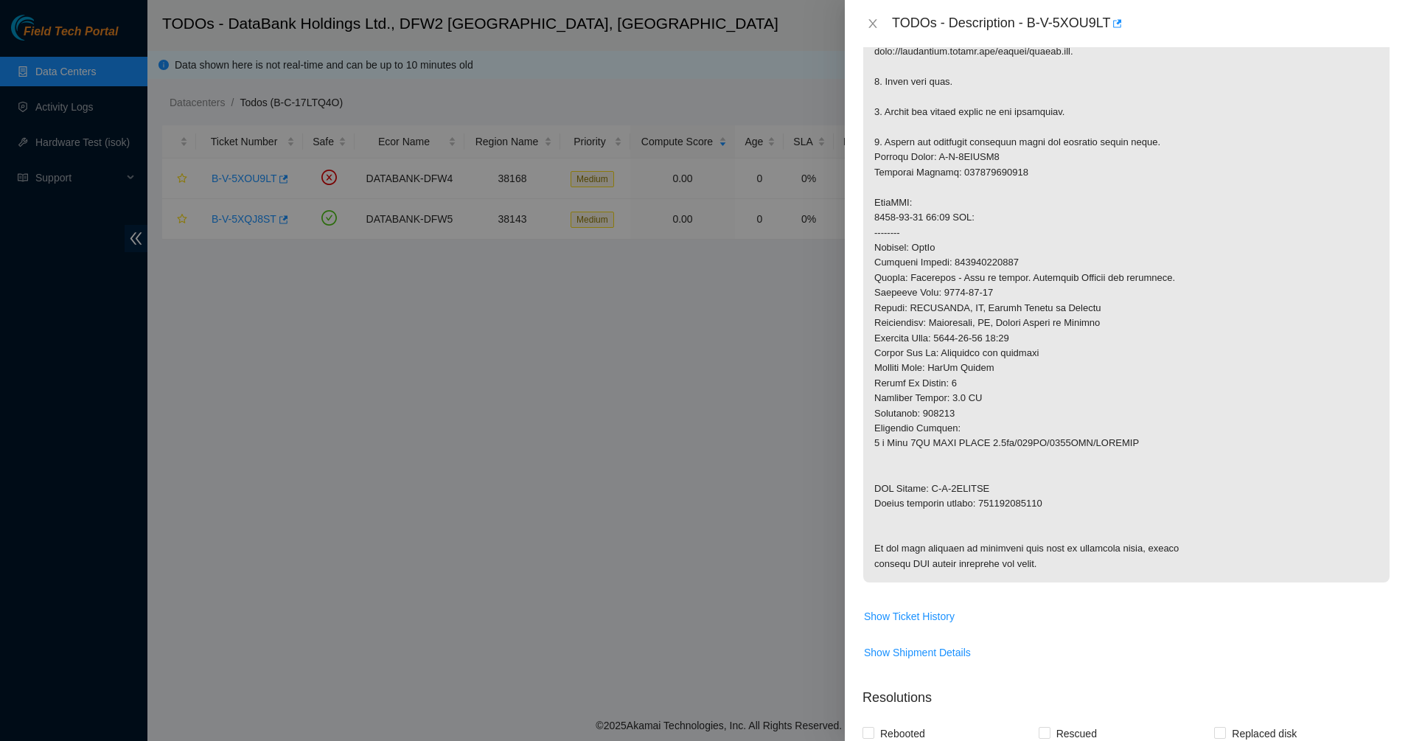
drag, startPoint x: 905, startPoint y: 235, endPoint x: 919, endPoint y: 244, distance: 15.9
click at [905, 234] on p at bounding box center [1126, 210] width 526 height 745
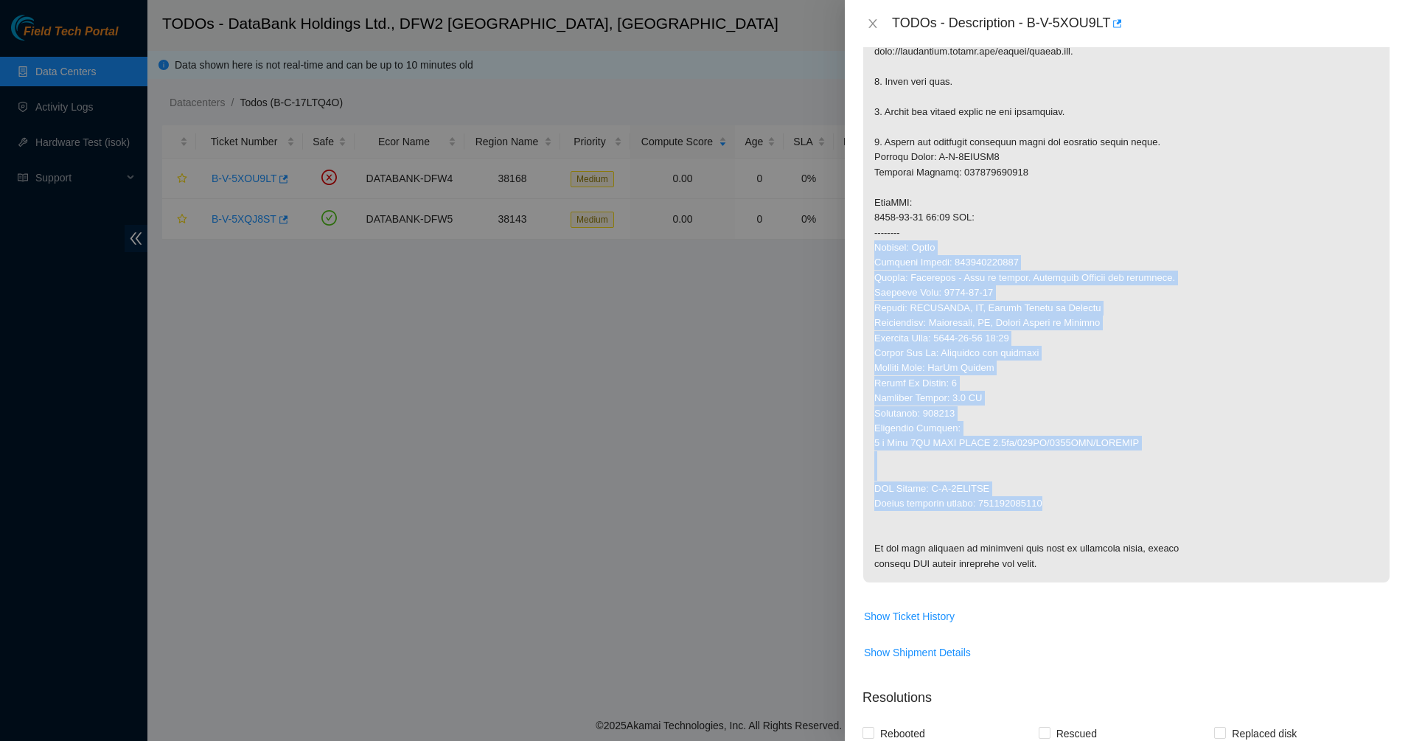
drag, startPoint x: 919, startPoint y: 244, endPoint x: 1084, endPoint y: 510, distance: 313.6
click at [1084, 510] on p at bounding box center [1126, 210] width 526 height 745
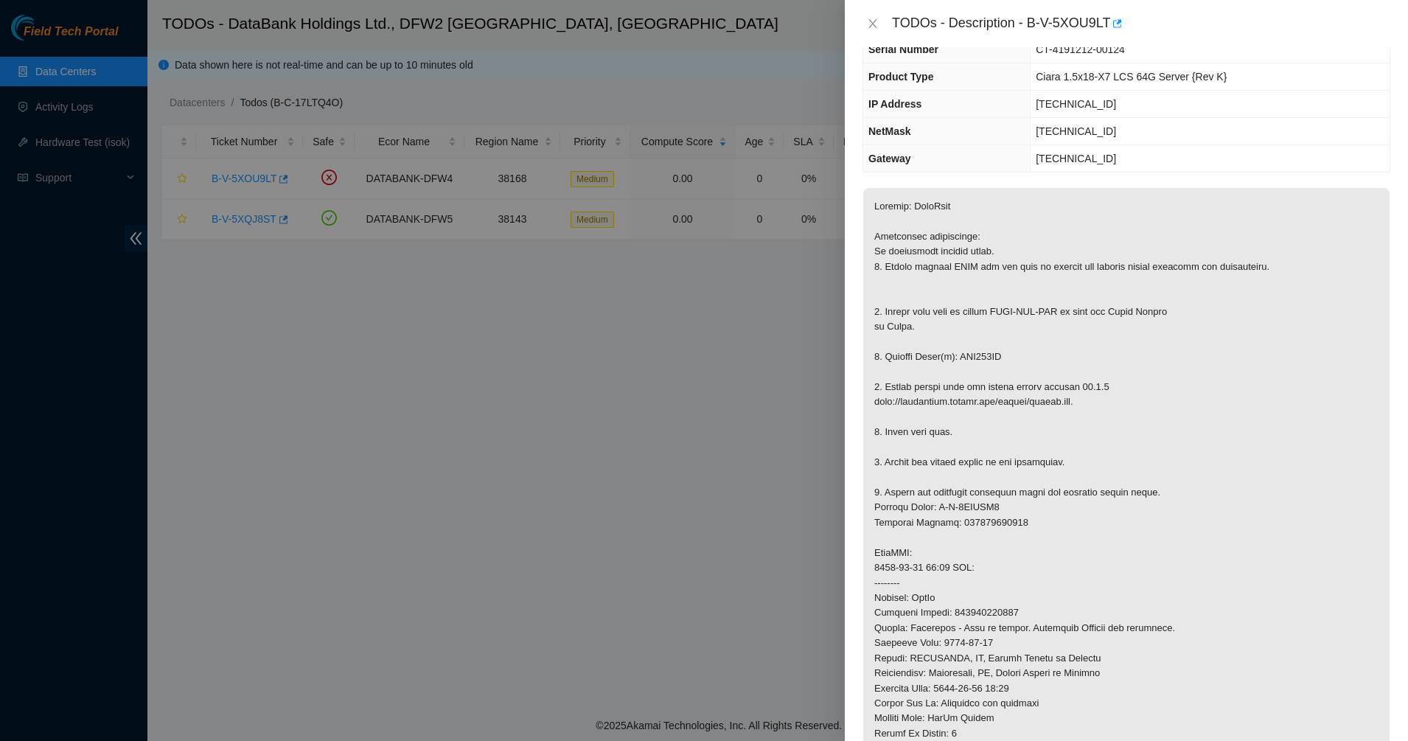
scroll to position [93, 0]
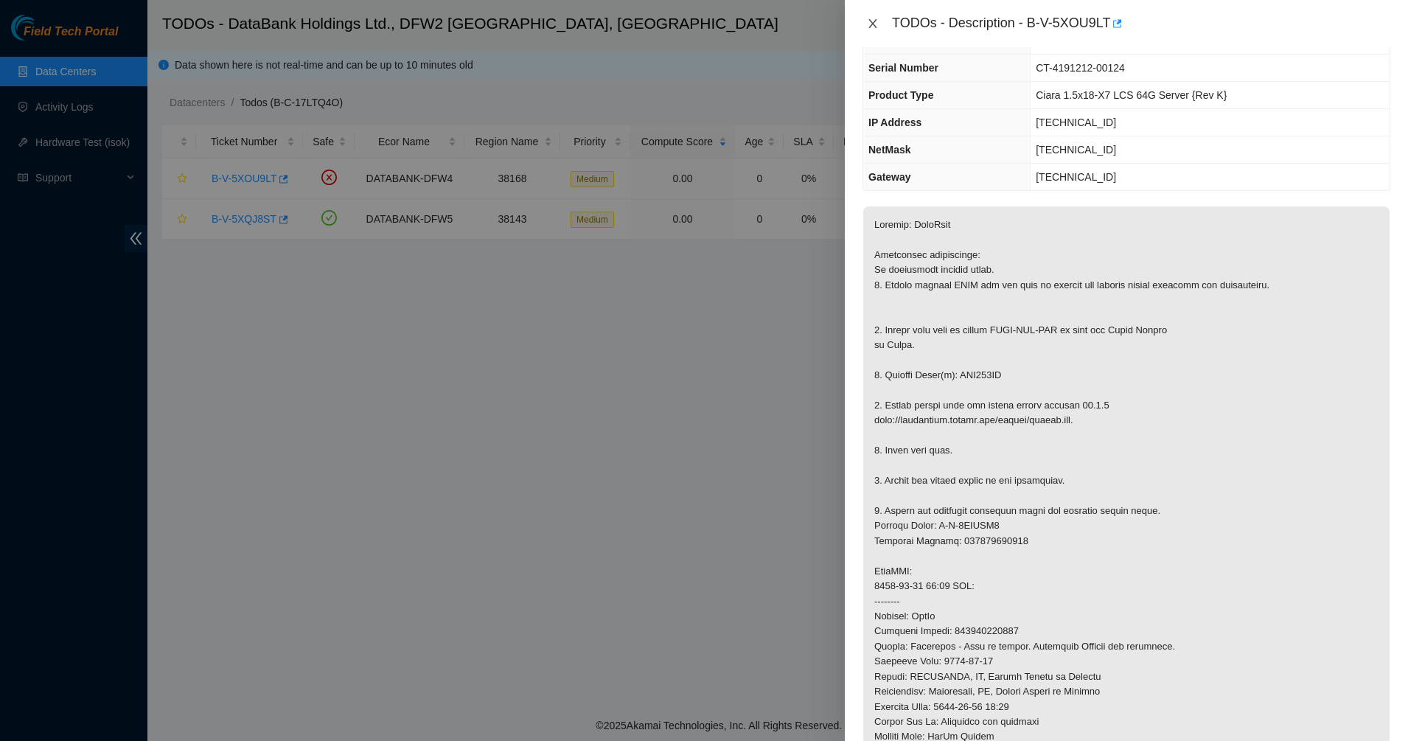
click at [877, 24] on icon "close" at bounding box center [873, 24] width 12 height 12
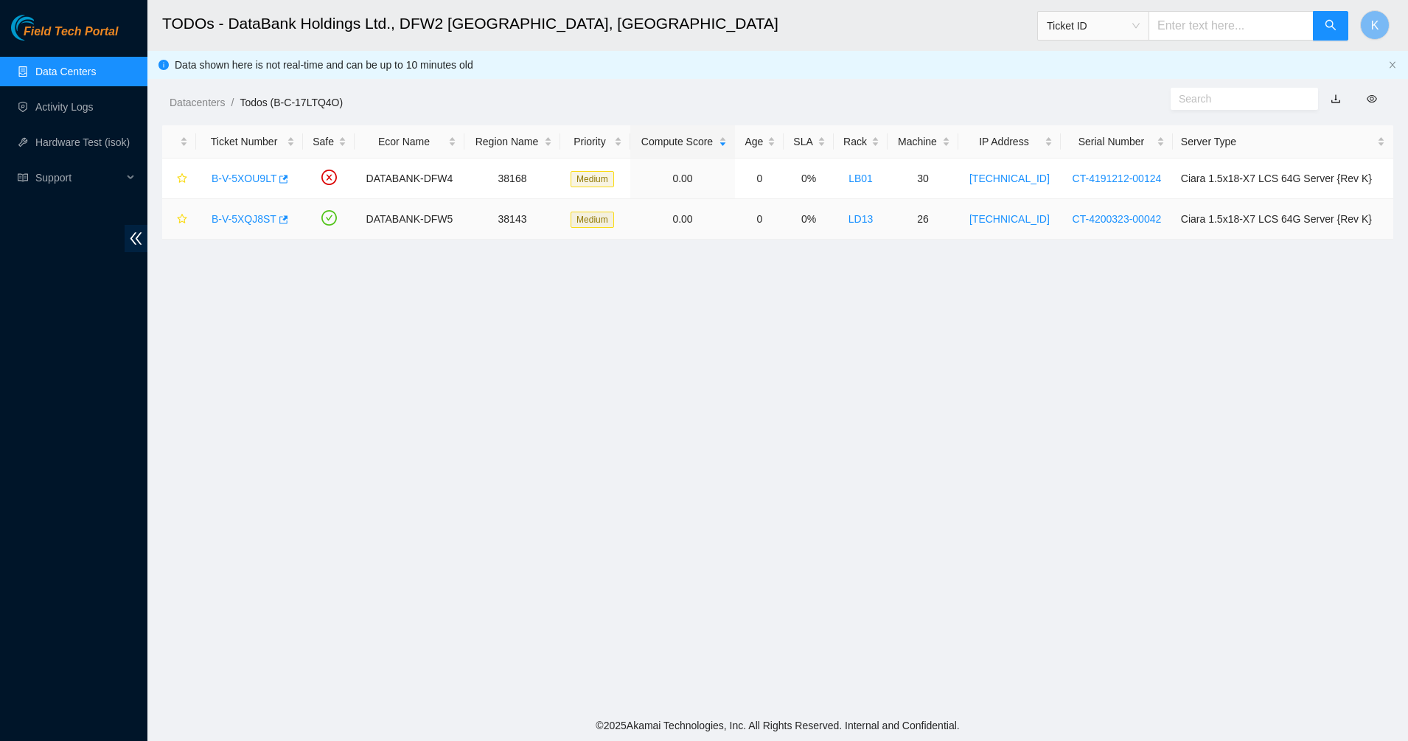
click at [245, 223] on link "B-V-5XQJ8ST" at bounding box center [244, 219] width 65 height 12
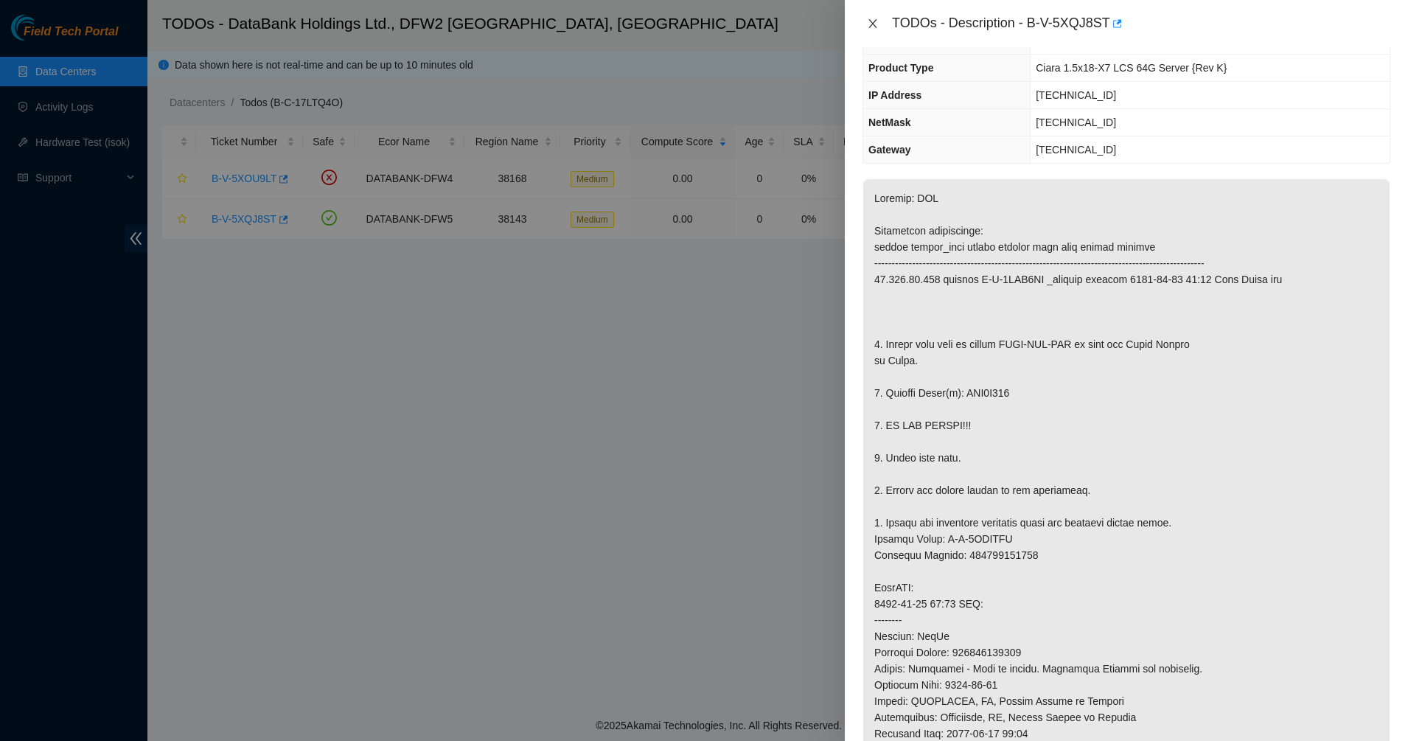
click at [867, 28] on icon "close" at bounding box center [873, 24] width 12 height 12
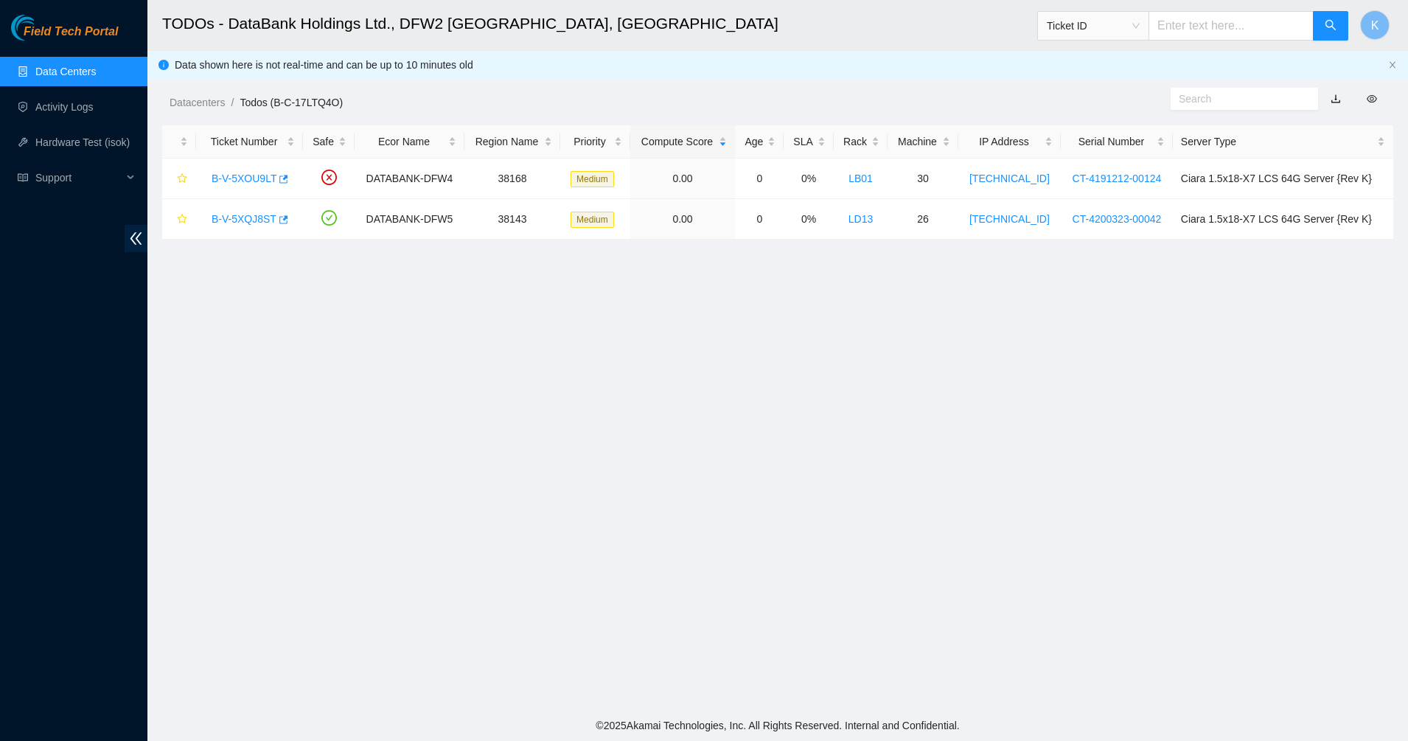
scroll to position [125, 0]
click at [763, 326] on main "TODOs - DataBank Holdings Ltd., DFW2 [GEOGRAPHIC_DATA], [GEOGRAPHIC_DATA] Ticke…" at bounding box center [777, 355] width 1261 height 710
